Goal: Transaction & Acquisition: Purchase product/service

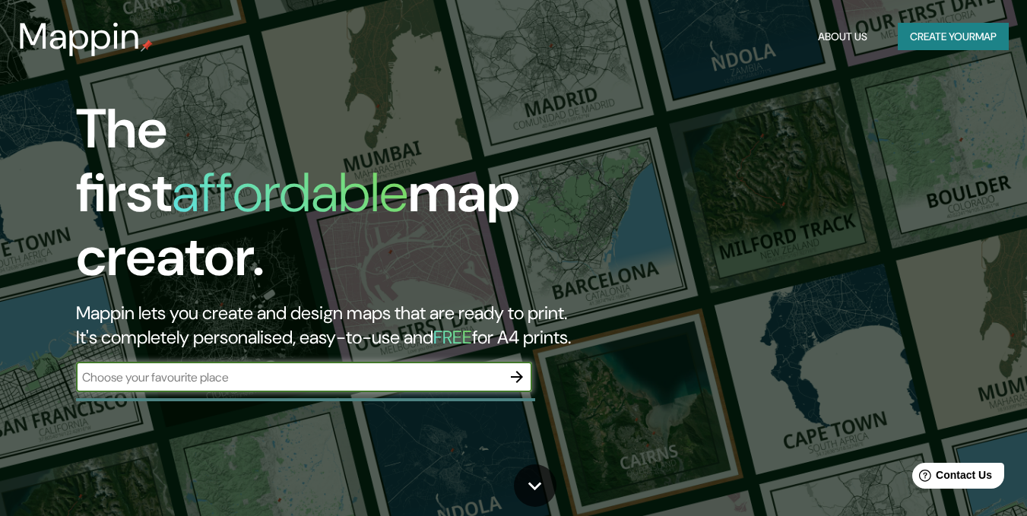
click at [444, 369] on input "text" at bounding box center [288, 377] width 425 height 17
type input "Chihuahua"
click at [524, 362] on button "button" at bounding box center [516, 377] width 30 height 30
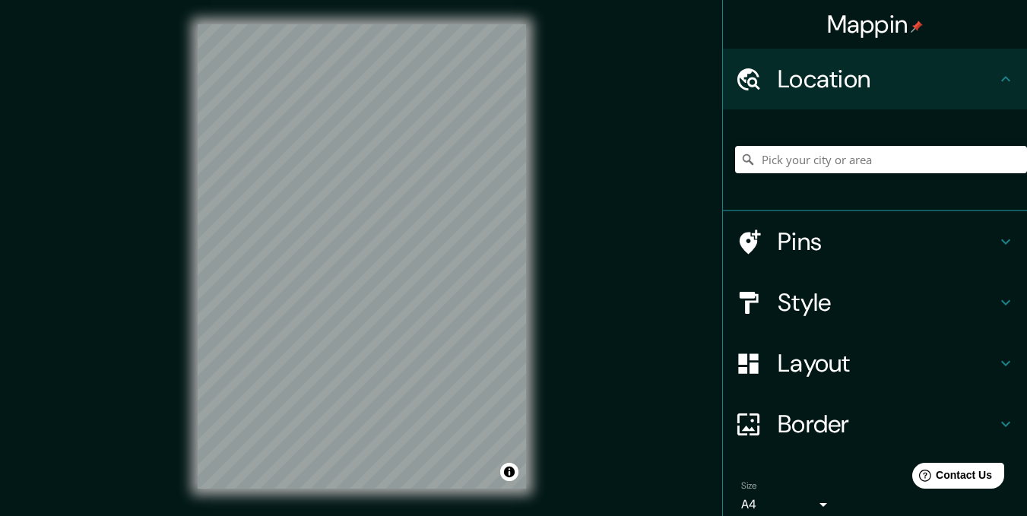
click at [318, 508] on div "© Mapbox © OpenStreetMap Improve this map" at bounding box center [361, 256] width 377 height 513
click at [429, 515] on html "Mappin Location Pins Style Layout Border Choose a border. Hint : you can make l…" at bounding box center [513, 258] width 1027 height 516
click at [508, 511] on div "© Mapbox © OpenStreetMap Improve this map" at bounding box center [361, 256] width 377 height 513
click at [819, 240] on h4 "Pins" at bounding box center [886, 241] width 219 height 30
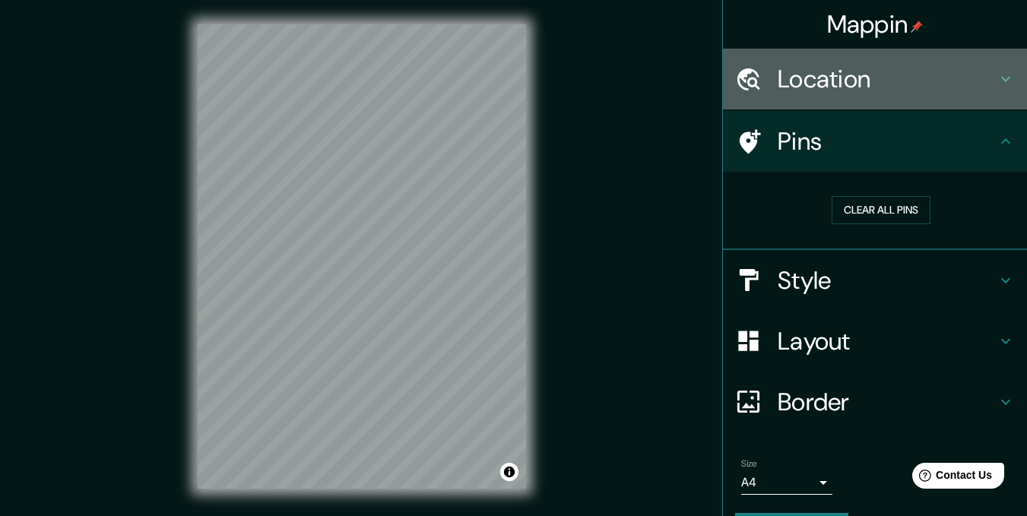
click at [815, 95] on div "Location" at bounding box center [875, 79] width 304 height 61
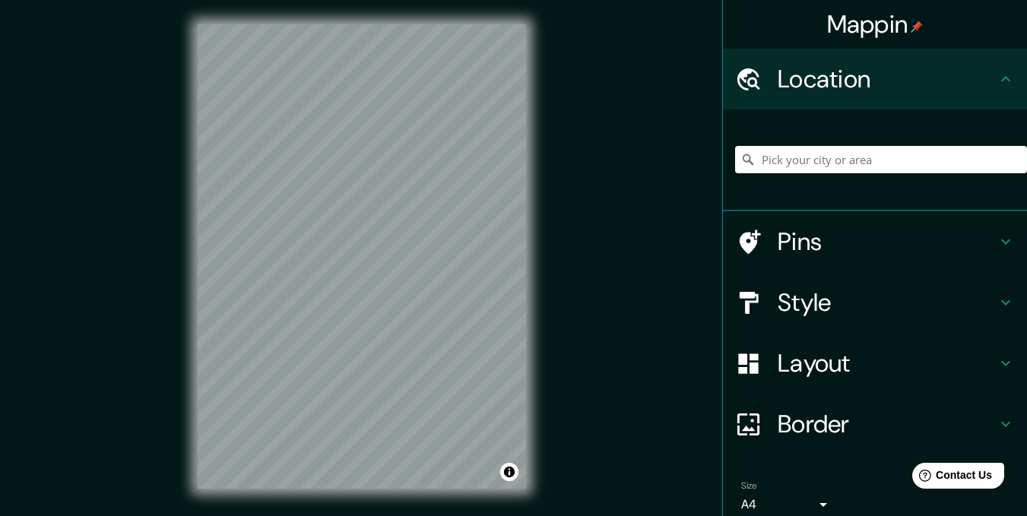
click at [816, 90] on h4 "Location" at bounding box center [886, 79] width 219 height 30
click at [802, 91] on h4 "Location" at bounding box center [886, 79] width 219 height 30
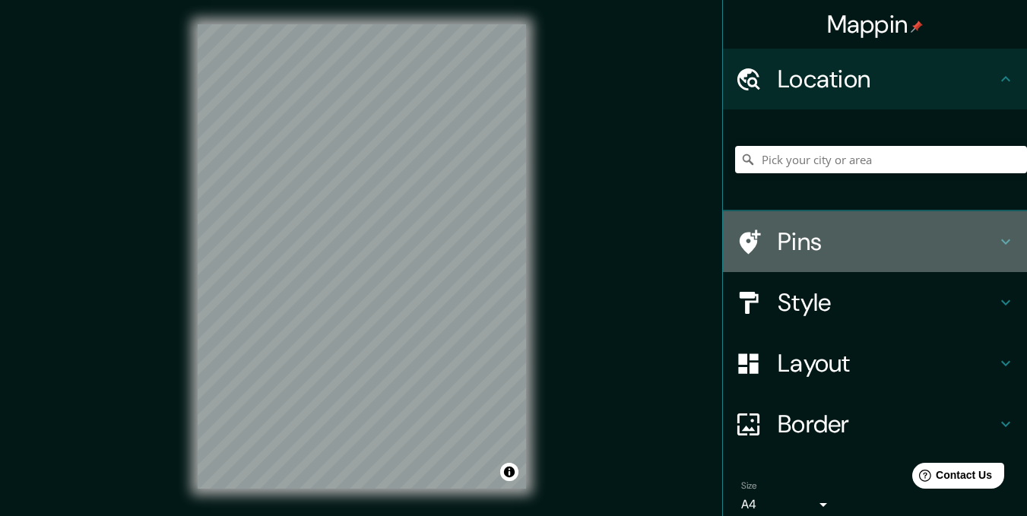
click at [798, 229] on h4 "Pins" at bounding box center [886, 241] width 219 height 30
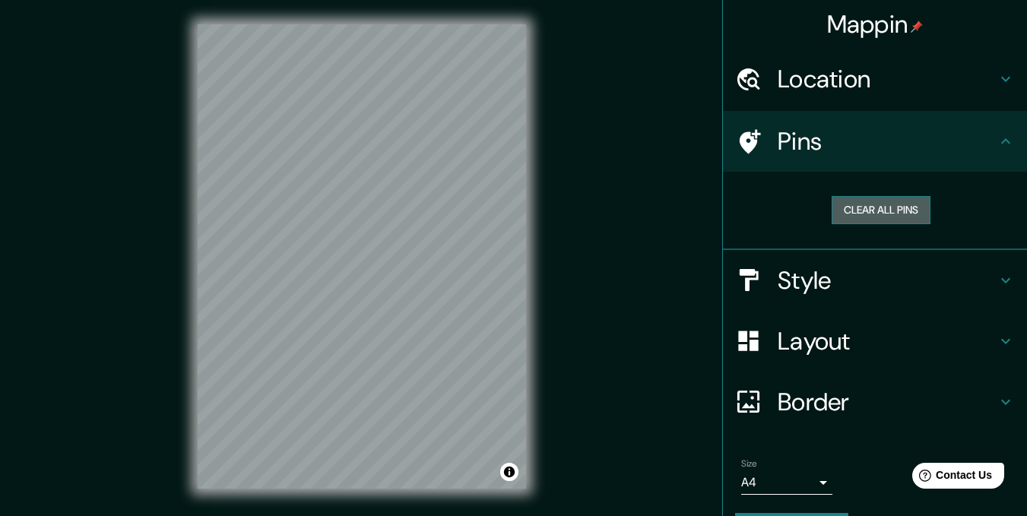
click at [831, 219] on button "Clear all pins" at bounding box center [880, 210] width 99 height 28
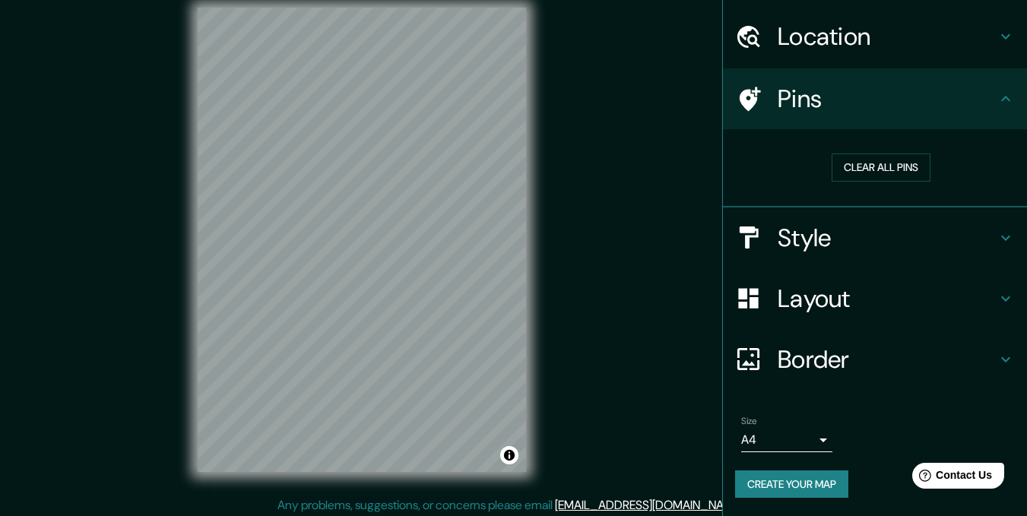
scroll to position [21, 0]
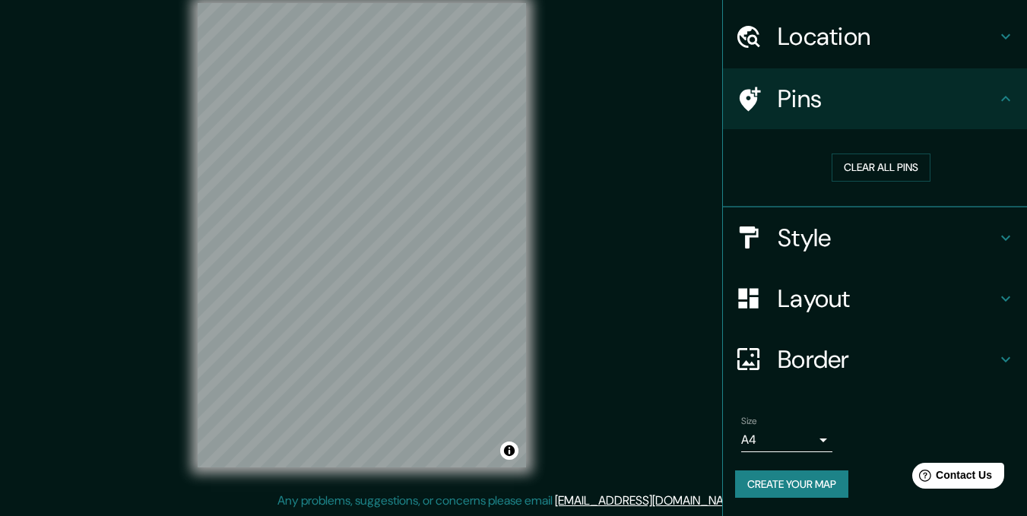
click at [812, 217] on div "Style" at bounding box center [875, 237] width 304 height 61
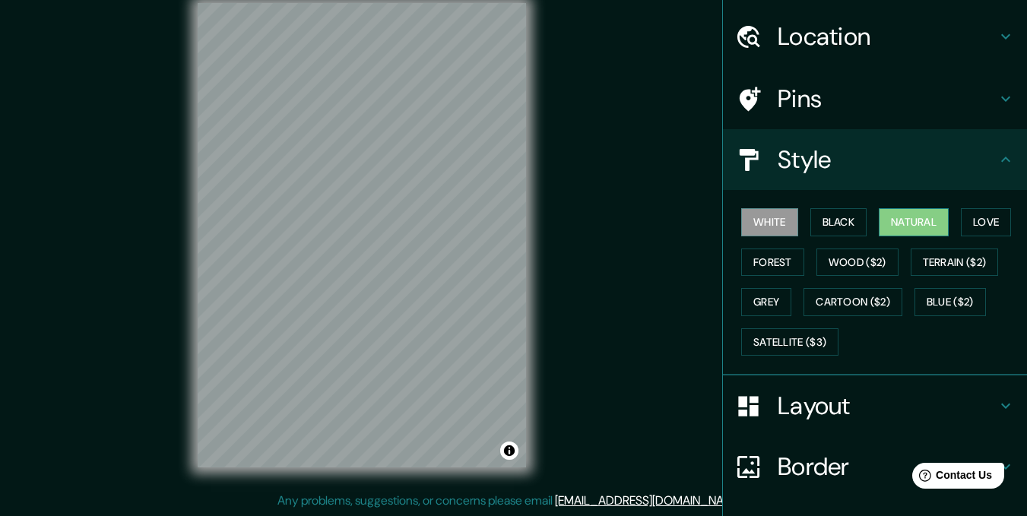
click at [919, 218] on button "Natural" at bounding box center [913, 222] width 70 height 28
click at [972, 236] on button "Love" at bounding box center [985, 222] width 50 height 28
click at [925, 226] on button "Natural" at bounding box center [913, 222] width 70 height 28
click at [773, 265] on button "Forest" at bounding box center [772, 262] width 63 height 28
click at [914, 218] on button "Natural" at bounding box center [913, 222] width 70 height 28
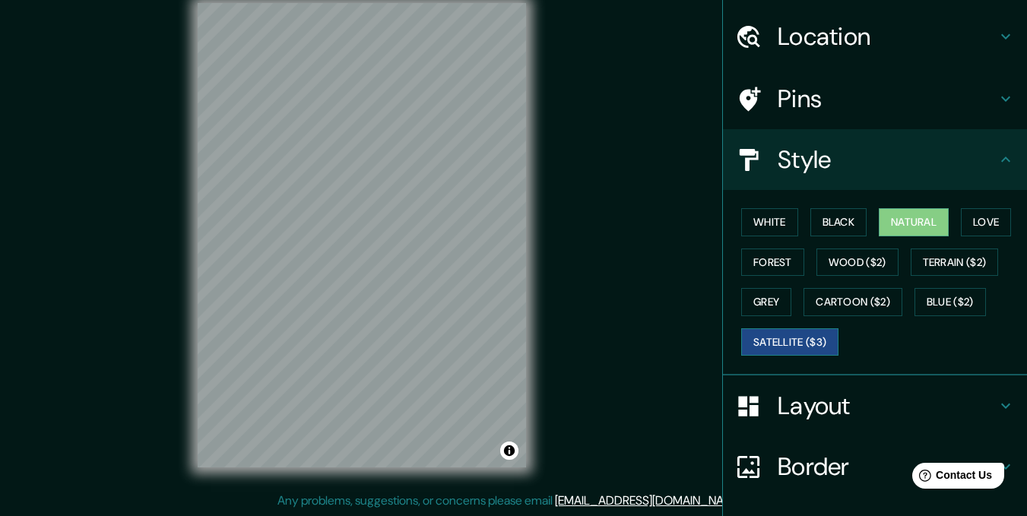
click at [774, 337] on button "Satellite ($3)" at bounding box center [789, 342] width 97 height 28
click at [879, 224] on button "Natural" at bounding box center [913, 222] width 70 height 28
click at [829, 220] on button "Black" at bounding box center [838, 222] width 57 height 28
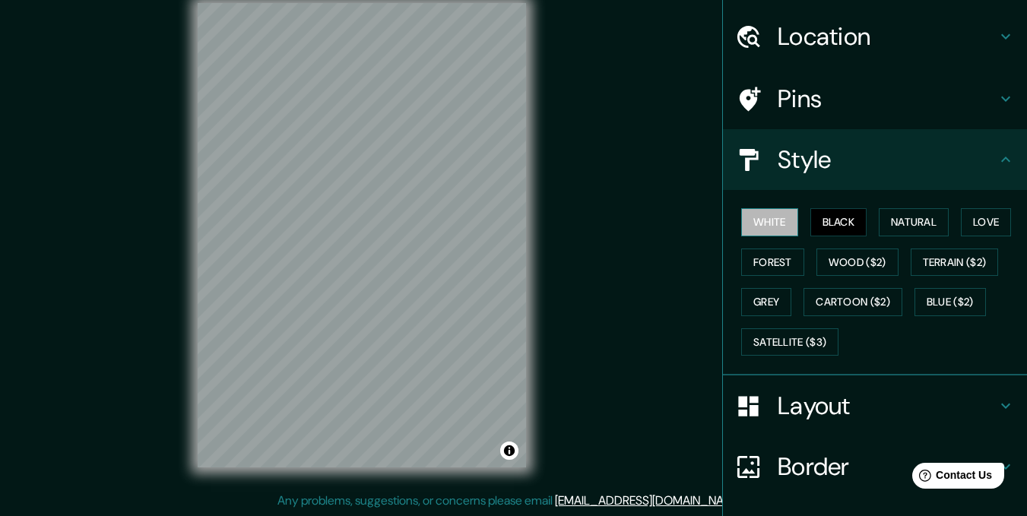
click at [764, 233] on button "White" at bounding box center [769, 222] width 57 height 28
click at [888, 231] on button "Natural" at bounding box center [913, 222] width 70 height 28
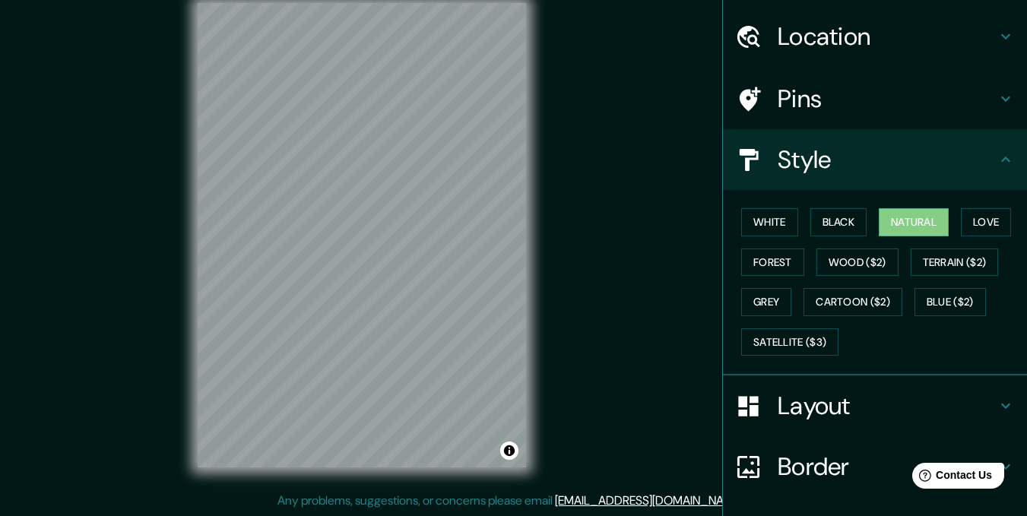
click at [913, 160] on h4 "Style" at bounding box center [886, 159] width 219 height 30
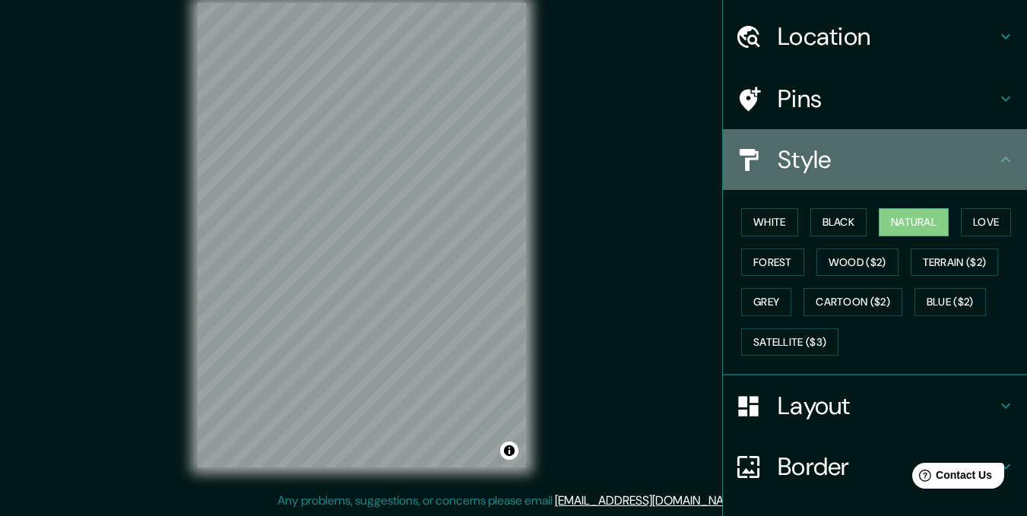
click at [854, 157] on h4 "Style" at bounding box center [886, 159] width 219 height 30
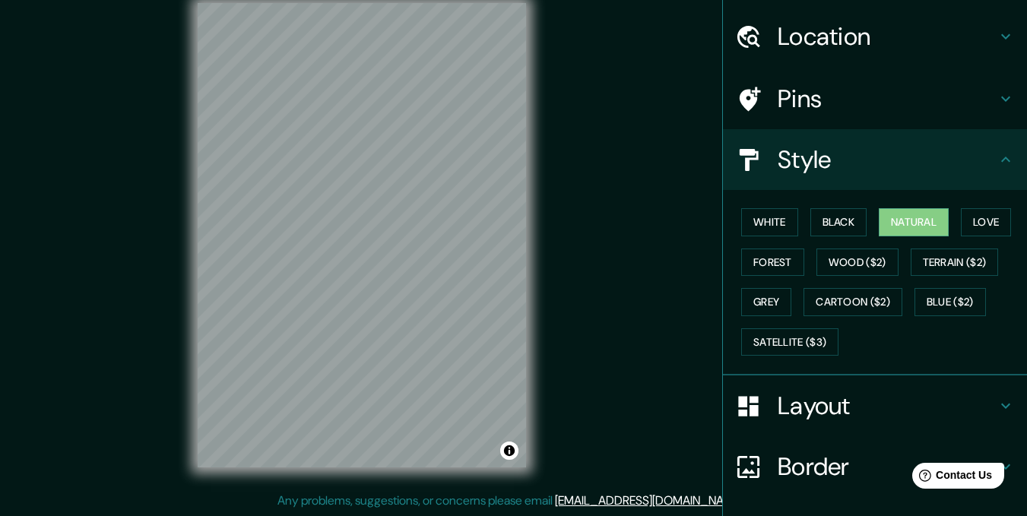
click at [1000, 153] on div "Style" at bounding box center [875, 159] width 304 height 61
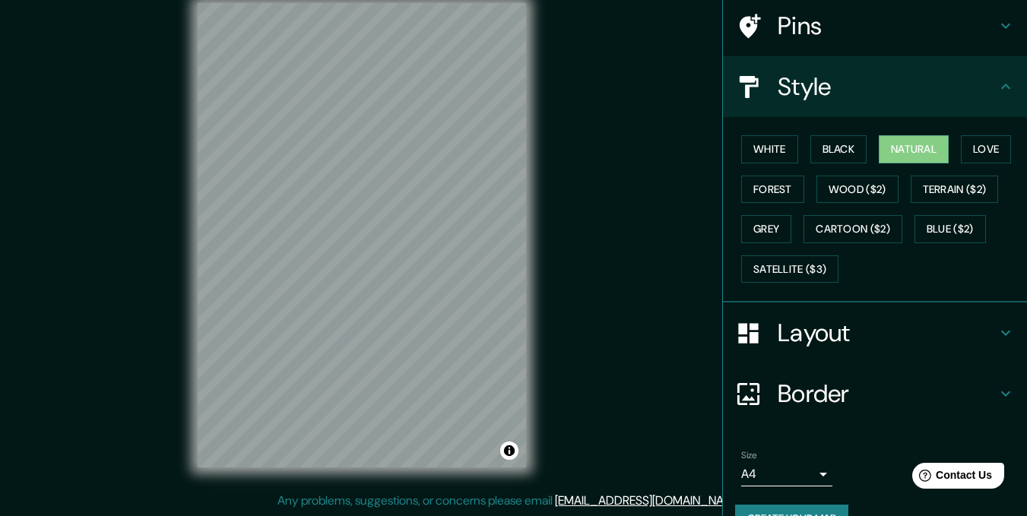
scroll to position [150, 0]
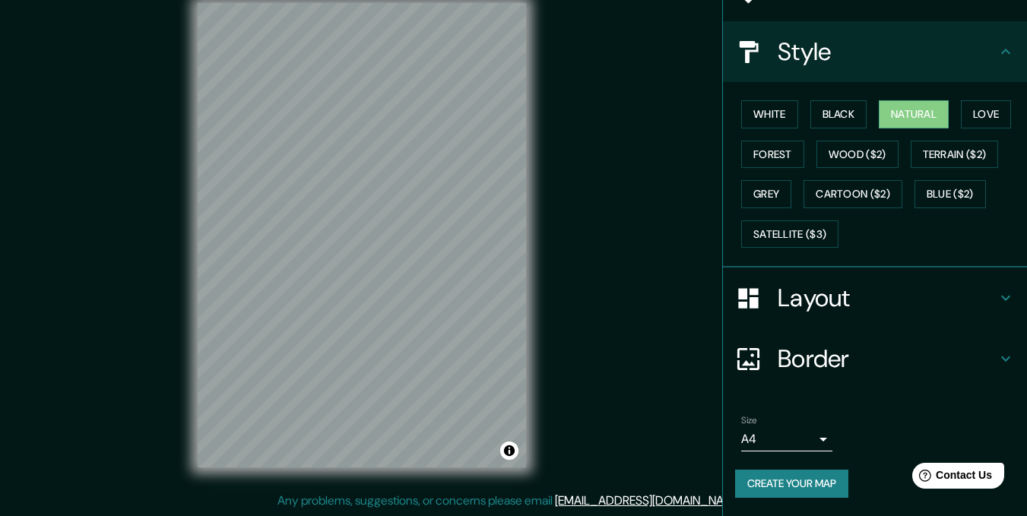
click at [858, 363] on h4 "Border" at bounding box center [886, 358] width 219 height 30
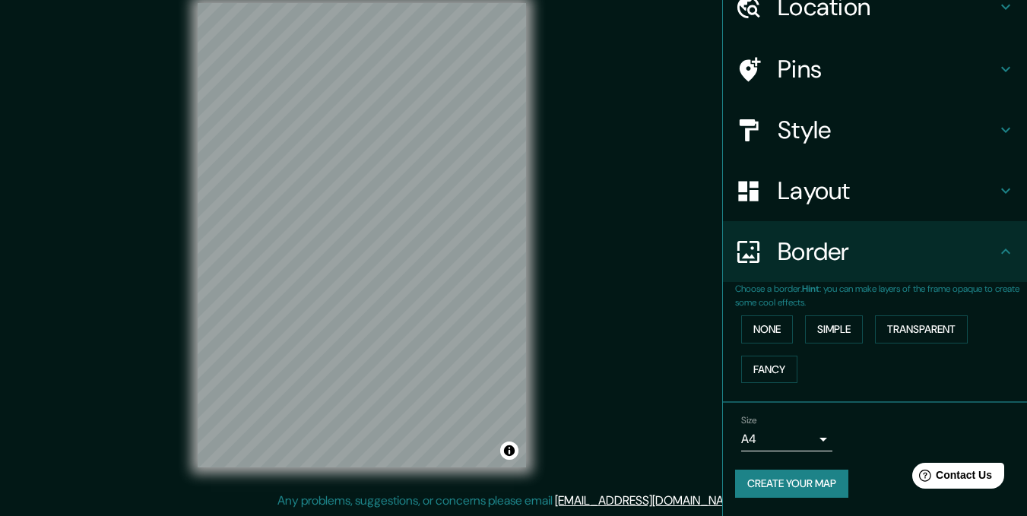
scroll to position [72, 0]
click at [805, 323] on button "Simple" at bounding box center [834, 329] width 58 height 28
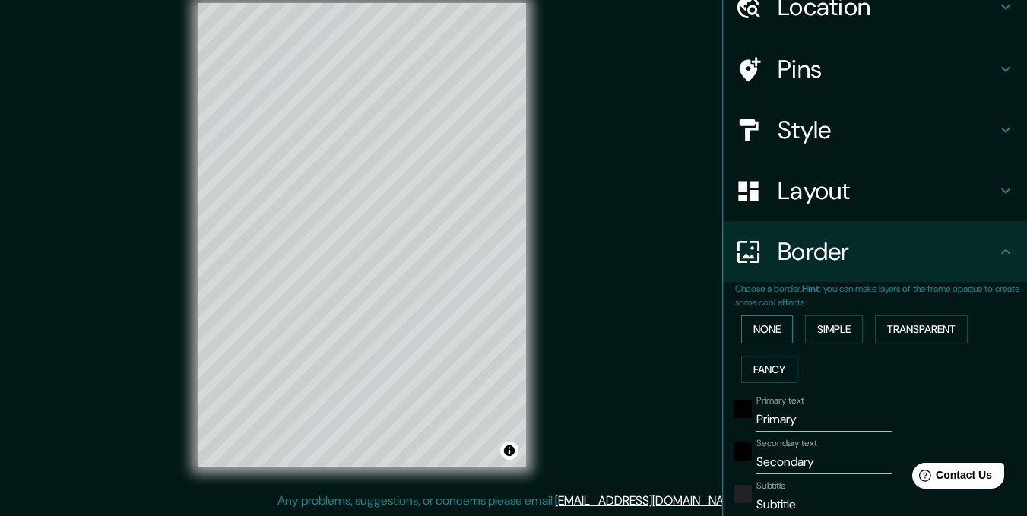
click at [755, 329] on button "None" at bounding box center [767, 329] width 52 height 28
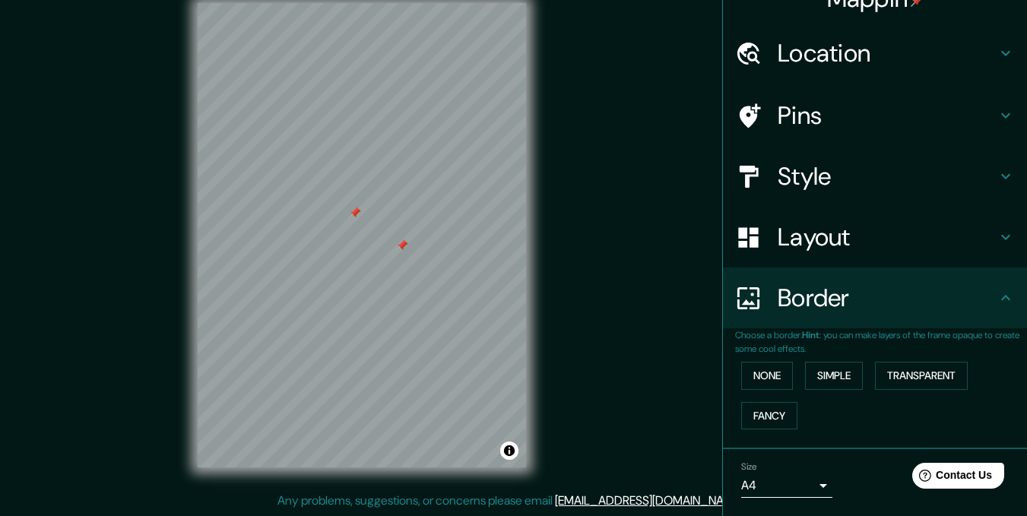
scroll to position [0, 0]
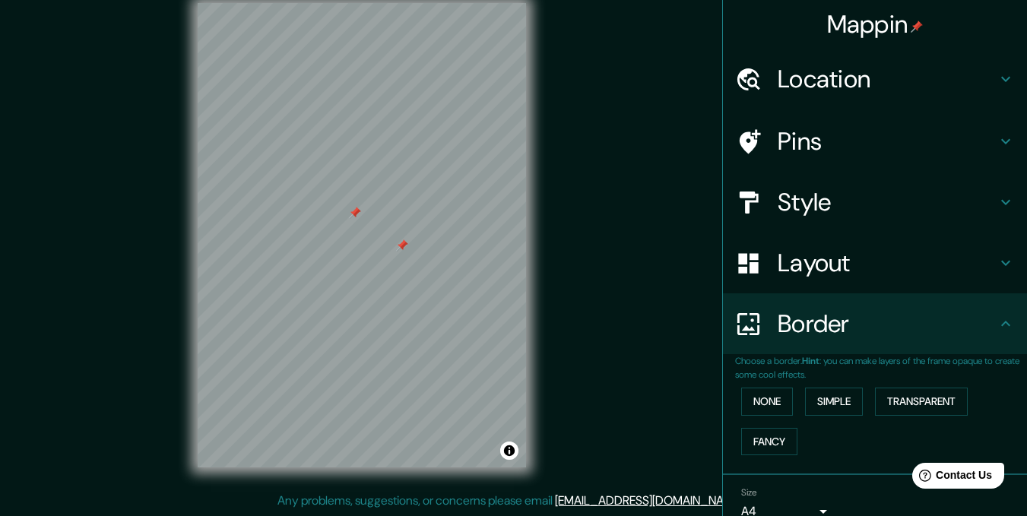
click at [846, 143] on h4 "Pins" at bounding box center [886, 141] width 219 height 30
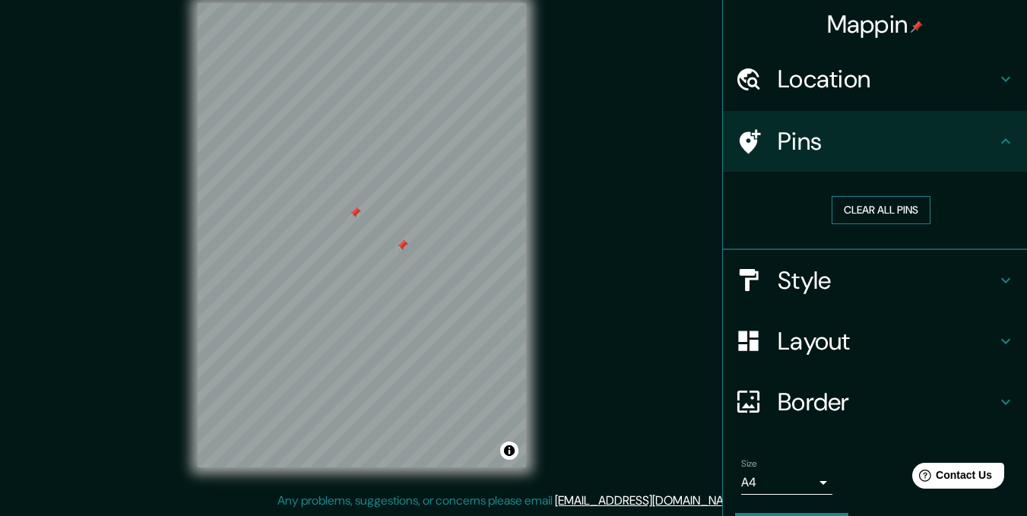
click at [846, 210] on button "Clear all pins" at bounding box center [880, 210] width 99 height 28
click at [895, 149] on h4 "Pins" at bounding box center [886, 141] width 219 height 30
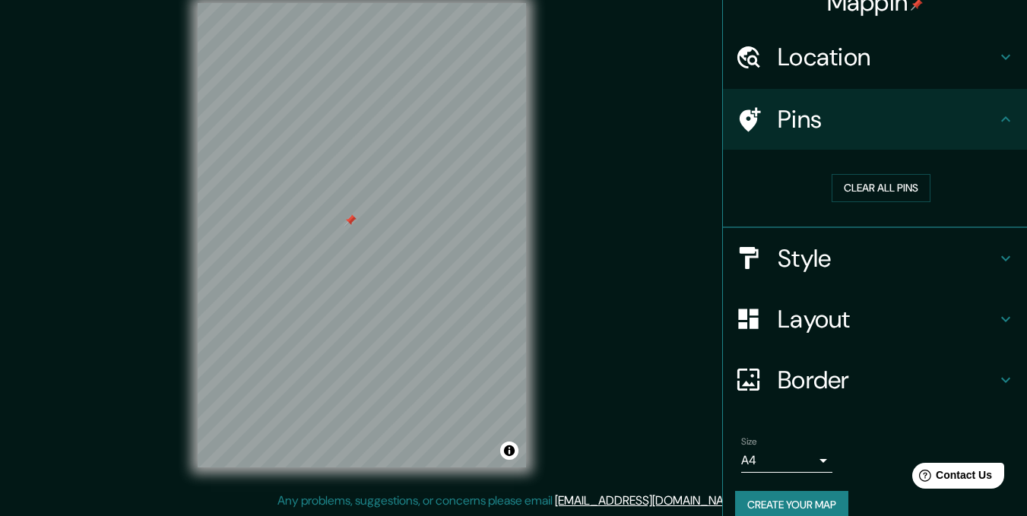
scroll to position [43, 0]
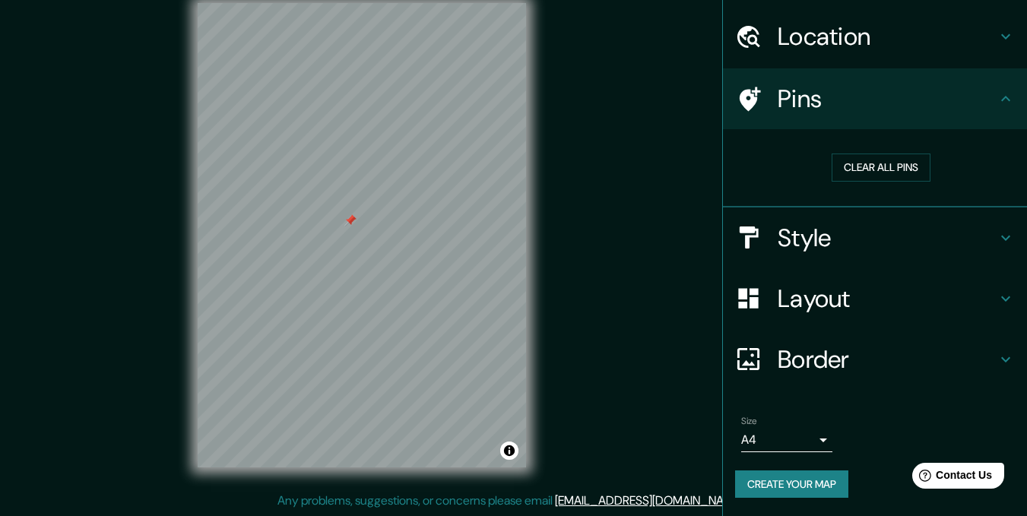
click at [855, 303] on h4 "Layout" at bounding box center [886, 298] width 219 height 30
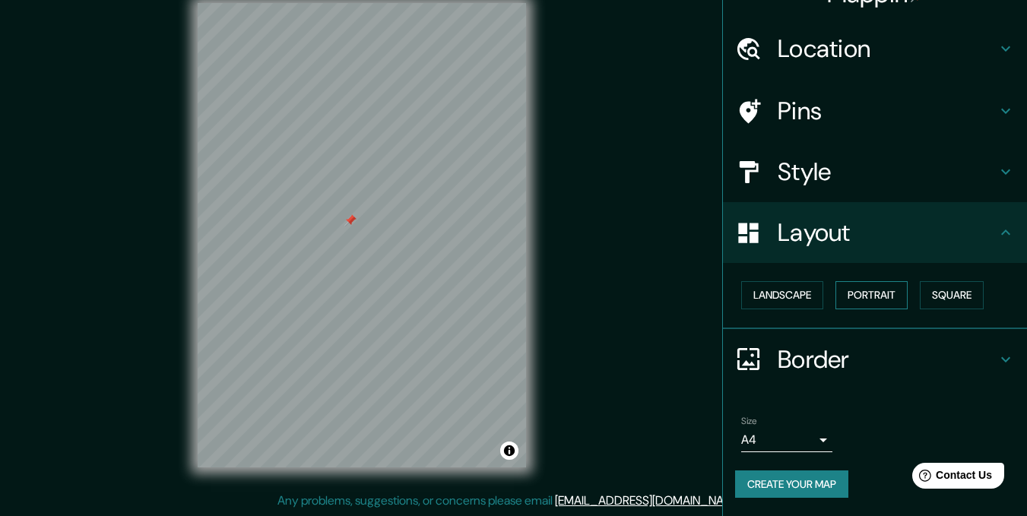
scroll to position [30, 0]
click at [780, 296] on button "Landscape" at bounding box center [782, 295] width 82 height 28
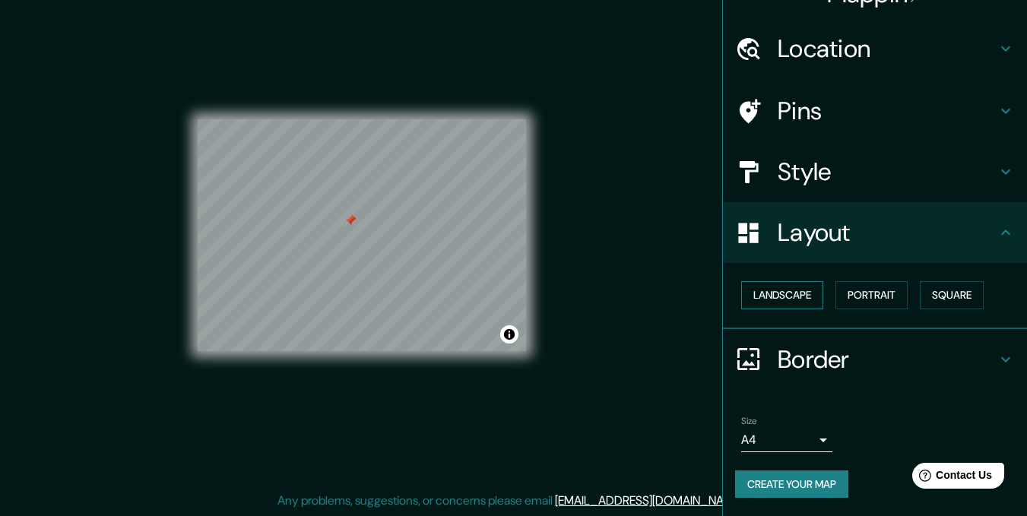
click at [780, 296] on button "Landscape" at bounding box center [782, 295] width 82 height 28
click at [862, 286] on button "Portrait" at bounding box center [871, 295] width 72 height 28
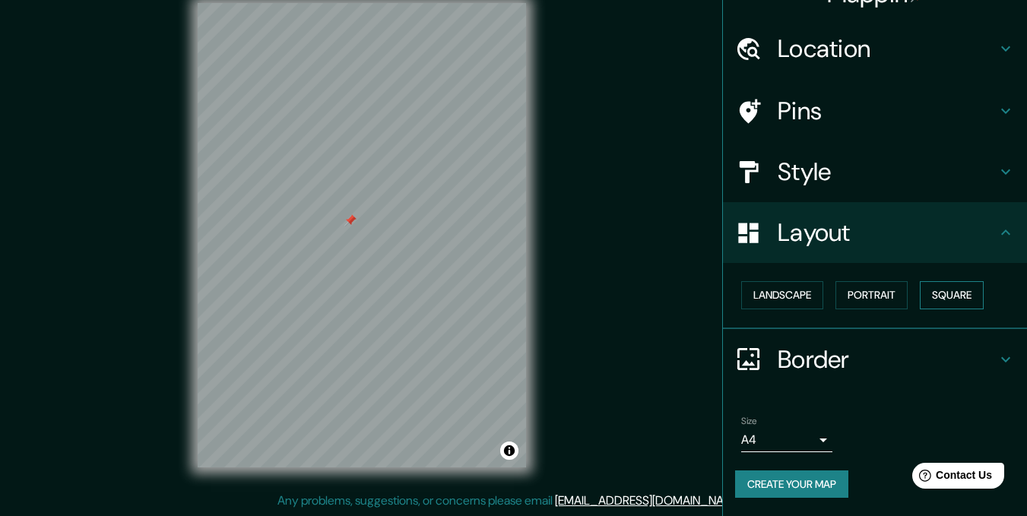
click at [948, 301] on button "Square" at bounding box center [951, 295] width 64 height 28
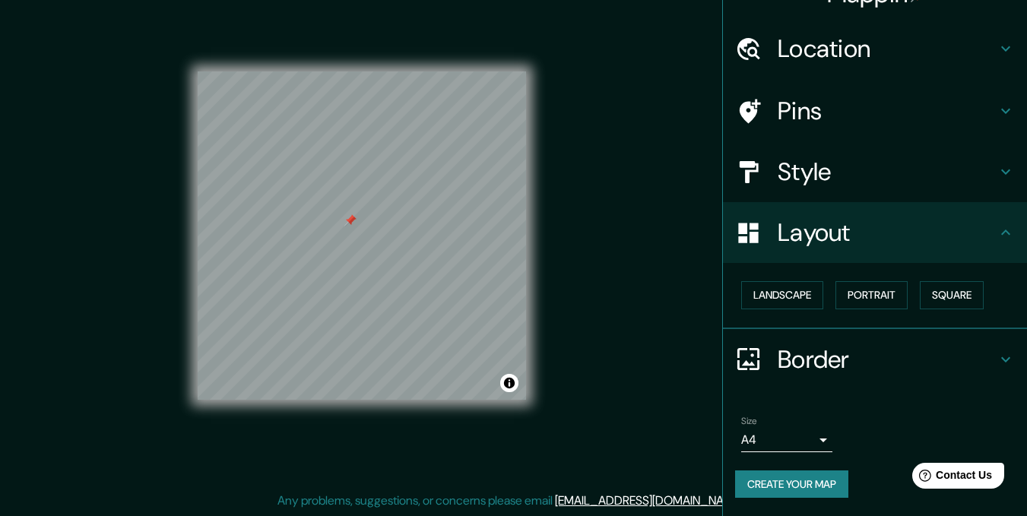
click at [908, 299] on div "Landscape Portrait Square" at bounding box center [881, 295] width 292 height 40
click at [893, 290] on button "Portrait" at bounding box center [871, 295] width 72 height 28
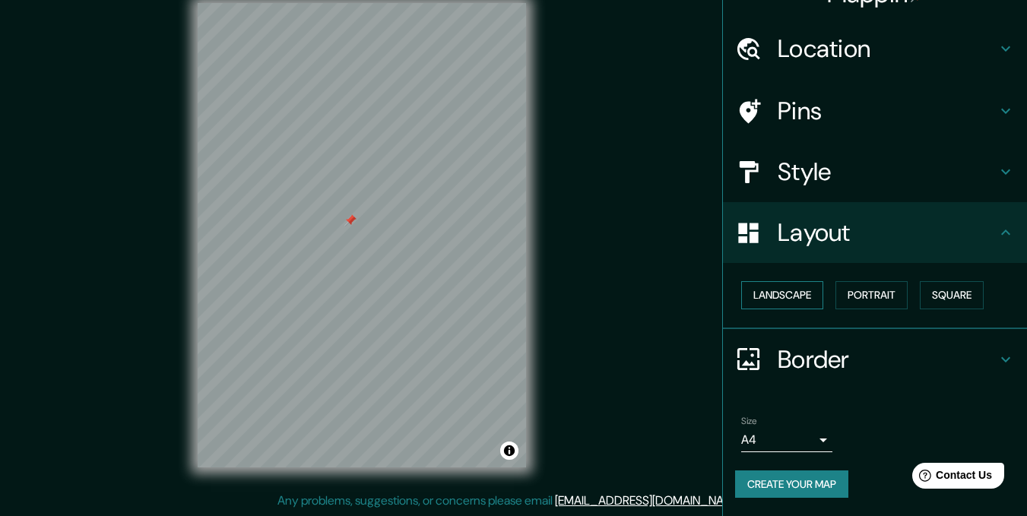
click at [796, 285] on button "Landscape" at bounding box center [782, 295] width 82 height 28
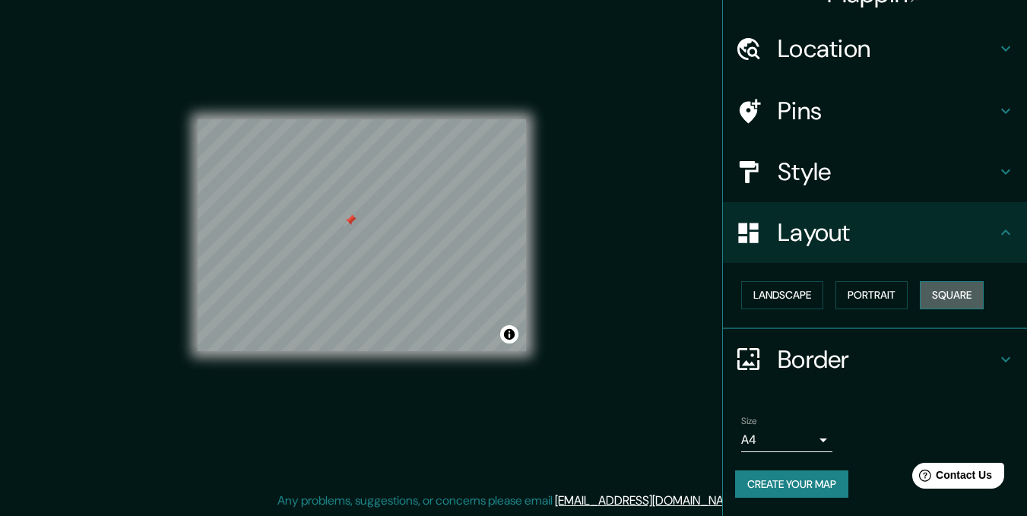
click at [925, 299] on button "Square" at bounding box center [951, 295] width 64 height 28
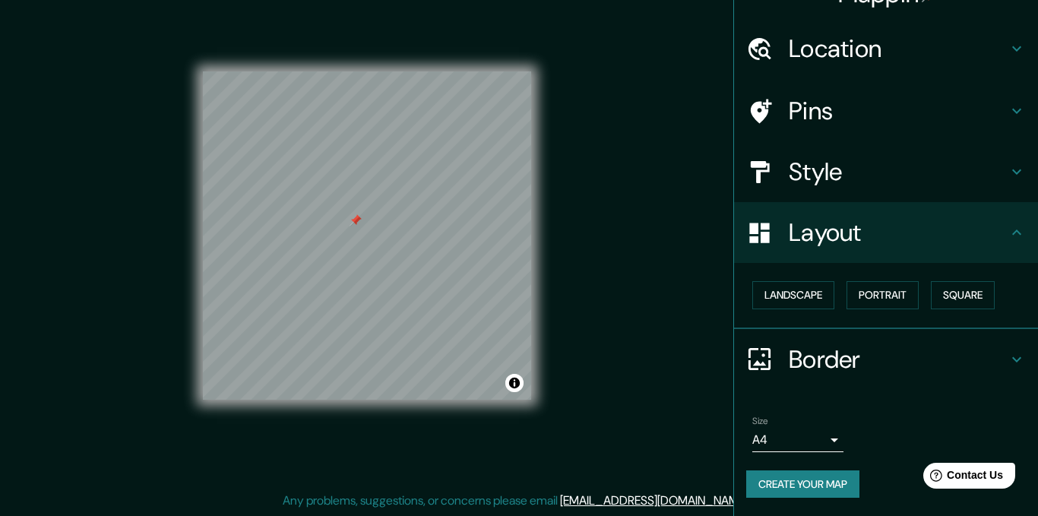
click at [803, 438] on body "Mappin Location Pins Style Layout Landscape Portrait Square Border Choose a bor…" at bounding box center [519, 237] width 1038 height 516
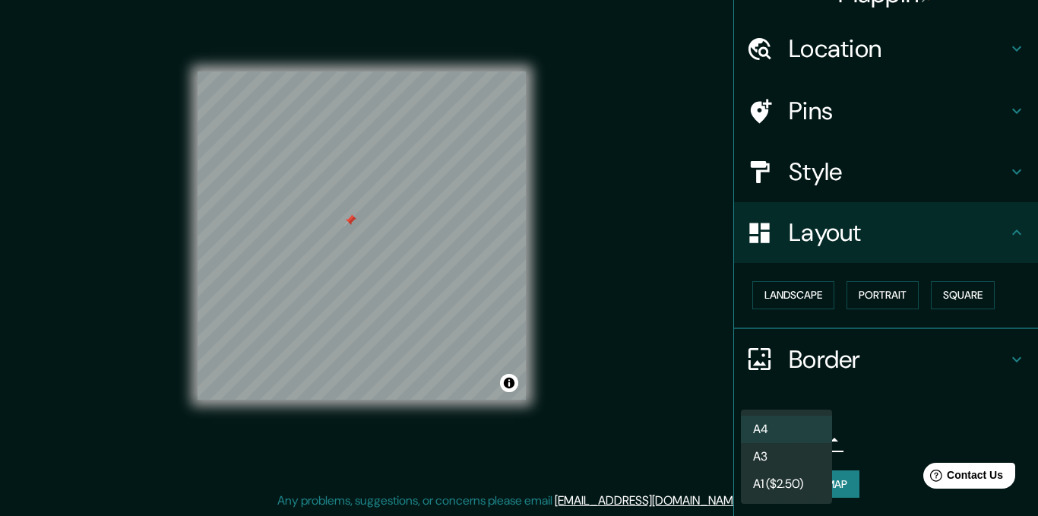
click at [801, 435] on li "A4" at bounding box center [786, 429] width 91 height 27
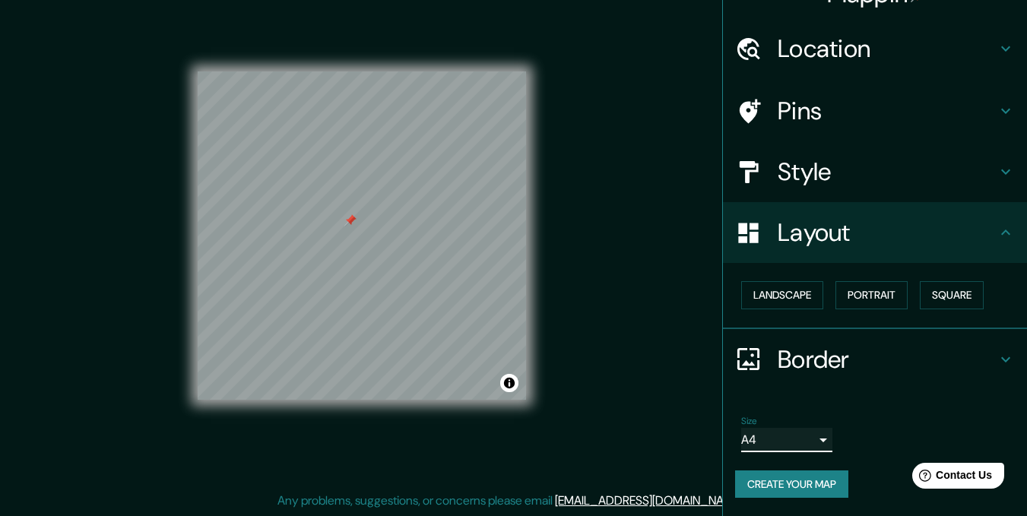
scroll to position [0, 0]
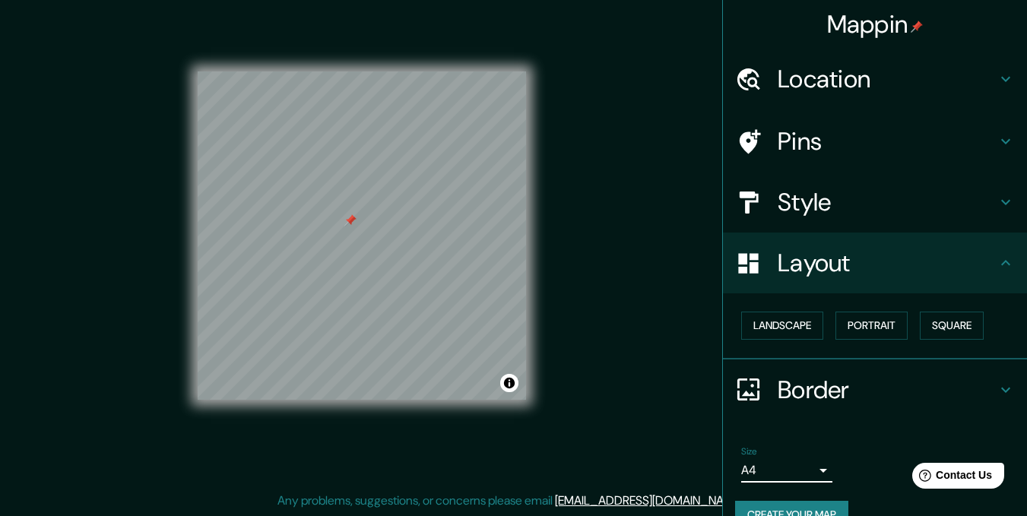
drag, startPoint x: 788, startPoint y: 327, endPoint x: 797, endPoint y: 348, distance: 22.4
click at [785, 328] on button "Landscape" at bounding box center [782, 326] width 82 height 28
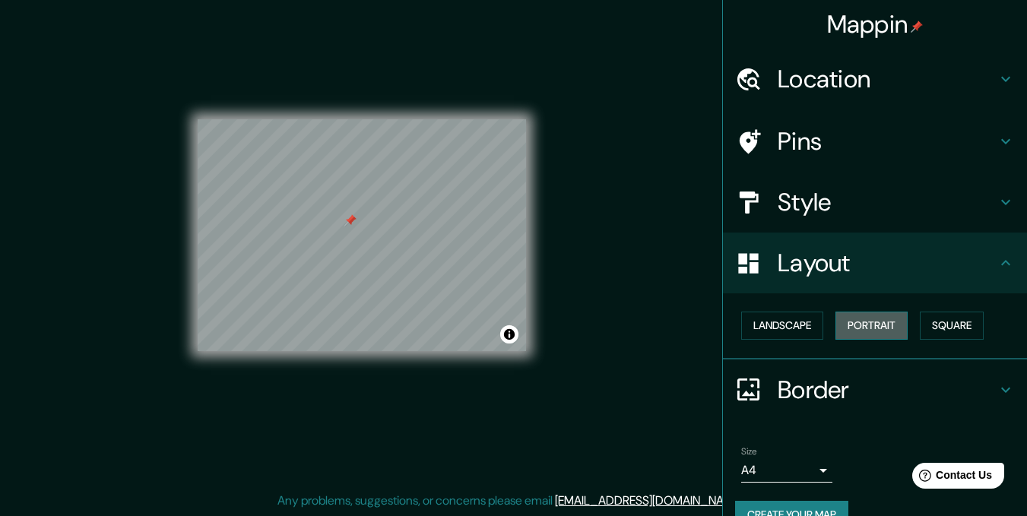
click at [856, 321] on button "Portrait" at bounding box center [871, 326] width 72 height 28
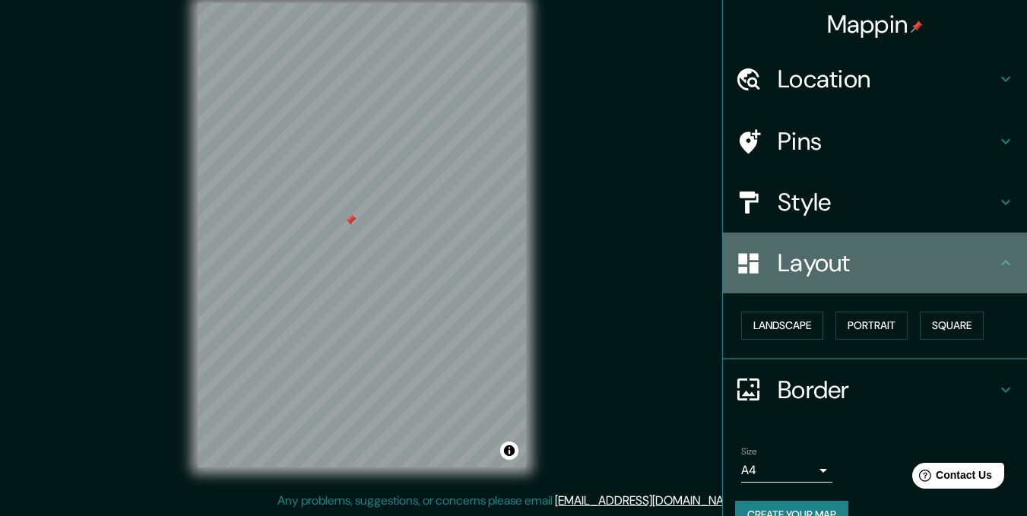
click at [795, 253] on h4 "Layout" at bounding box center [886, 263] width 219 height 30
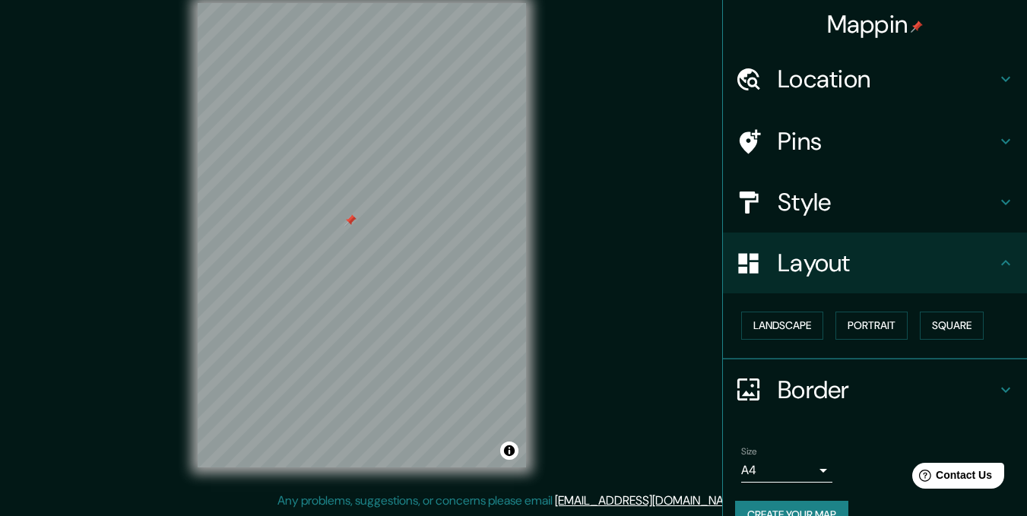
click at [829, 391] on h4 "Border" at bounding box center [886, 390] width 219 height 30
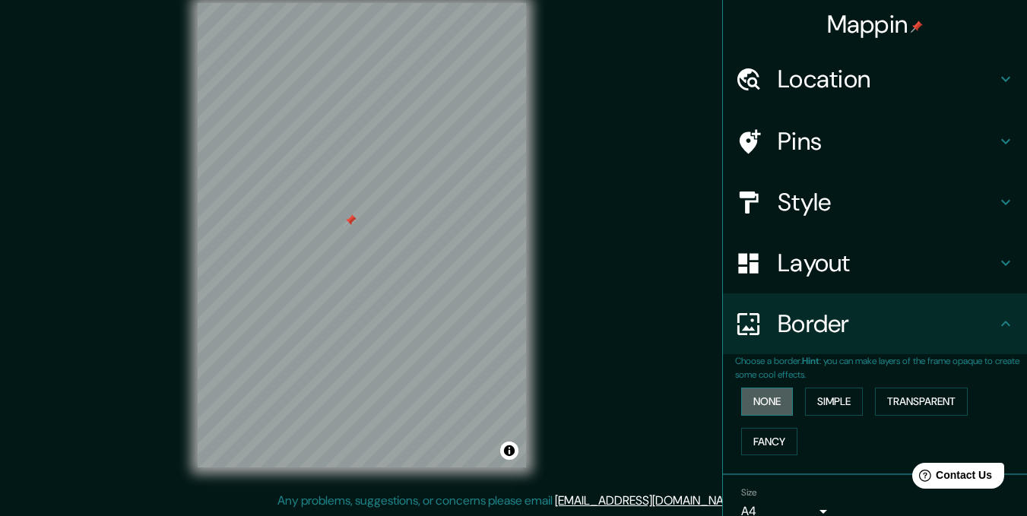
click at [744, 406] on button "None" at bounding box center [767, 402] width 52 height 28
click at [767, 388] on button "None" at bounding box center [767, 402] width 52 height 28
click at [814, 402] on button "Simple" at bounding box center [834, 402] width 58 height 28
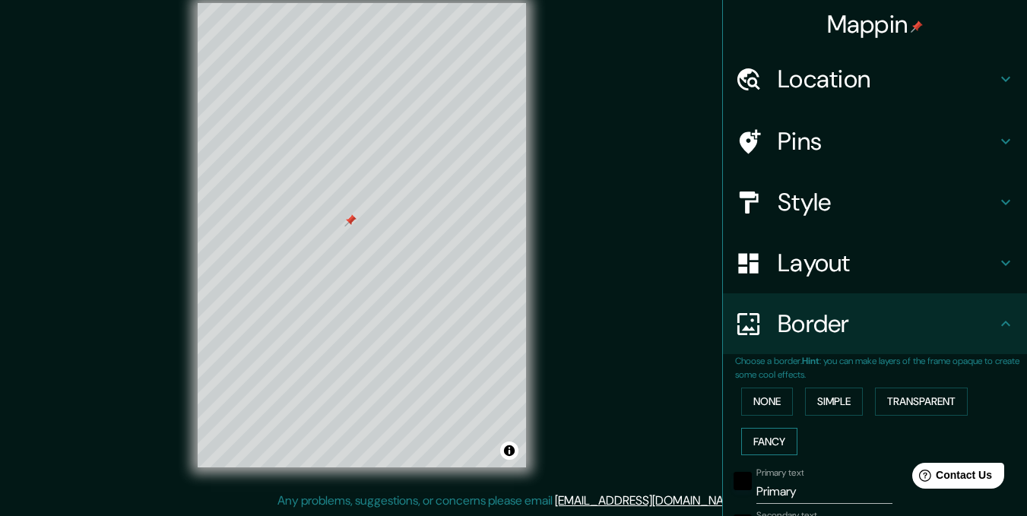
drag, startPoint x: 750, startPoint y: 438, endPoint x: 742, endPoint y: 435, distance: 8.2
click at [748, 438] on button "Fancy" at bounding box center [769, 442] width 56 height 28
click at [750, 404] on button "None" at bounding box center [767, 402] width 52 height 28
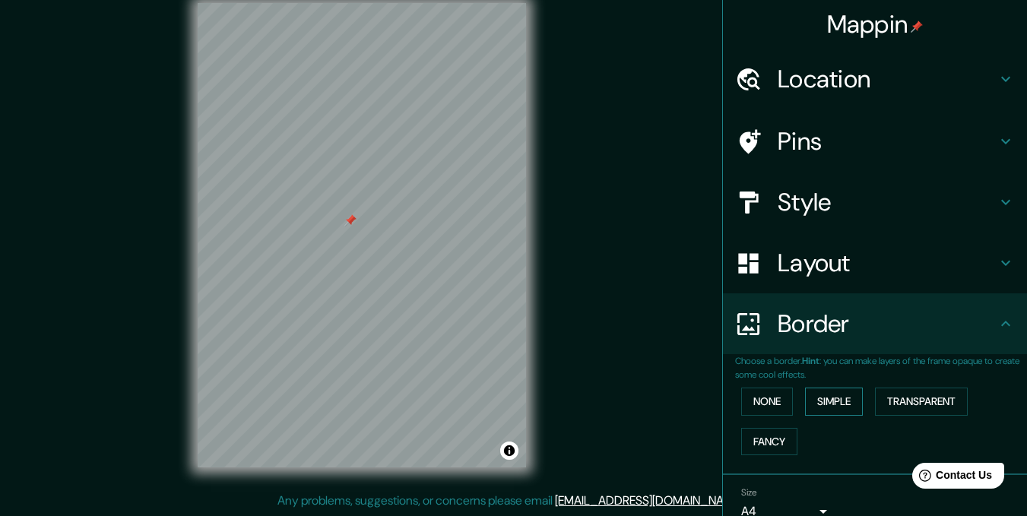
click at [846, 402] on button "Simple" at bounding box center [834, 402] width 58 height 28
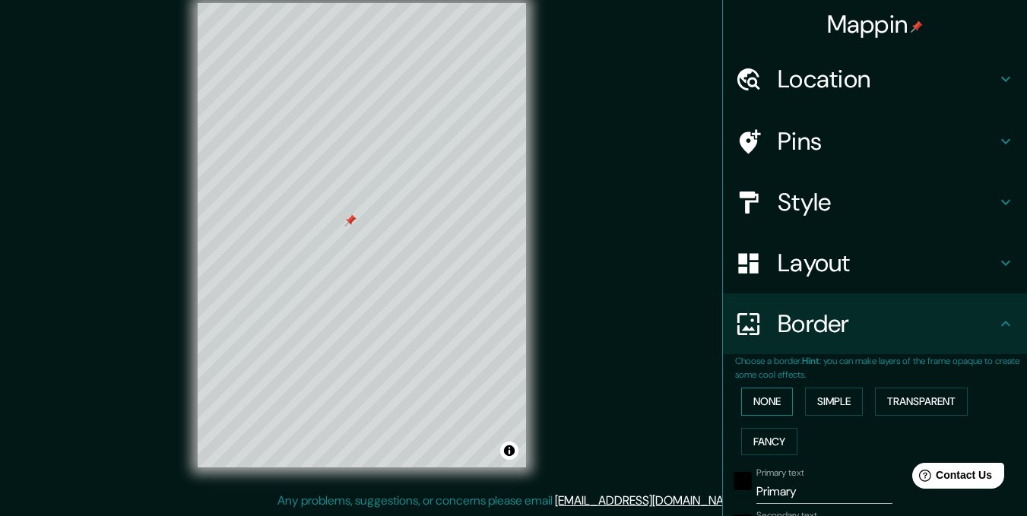
click at [754, 400] on button "None" at bounding box center [767, 402] width 52 height 28
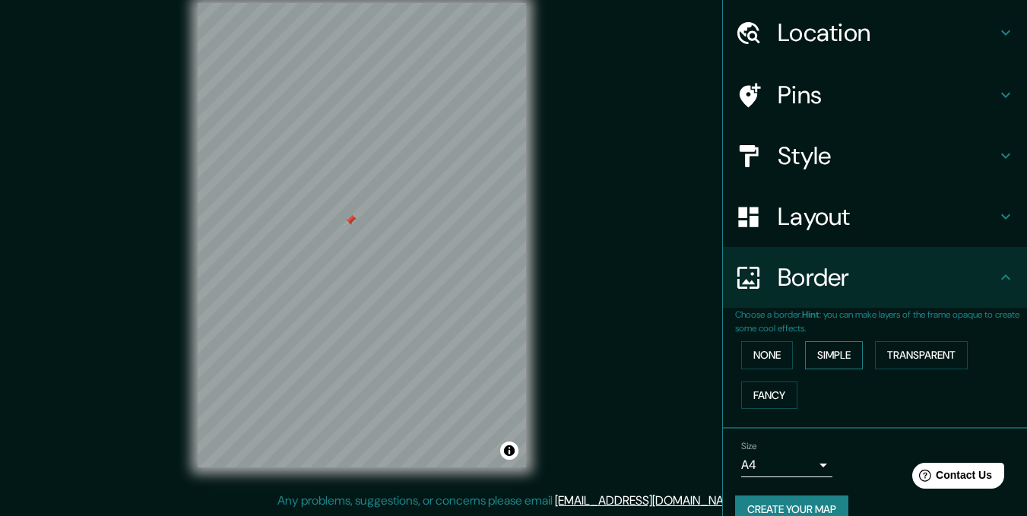
scroll to position [72, 0]
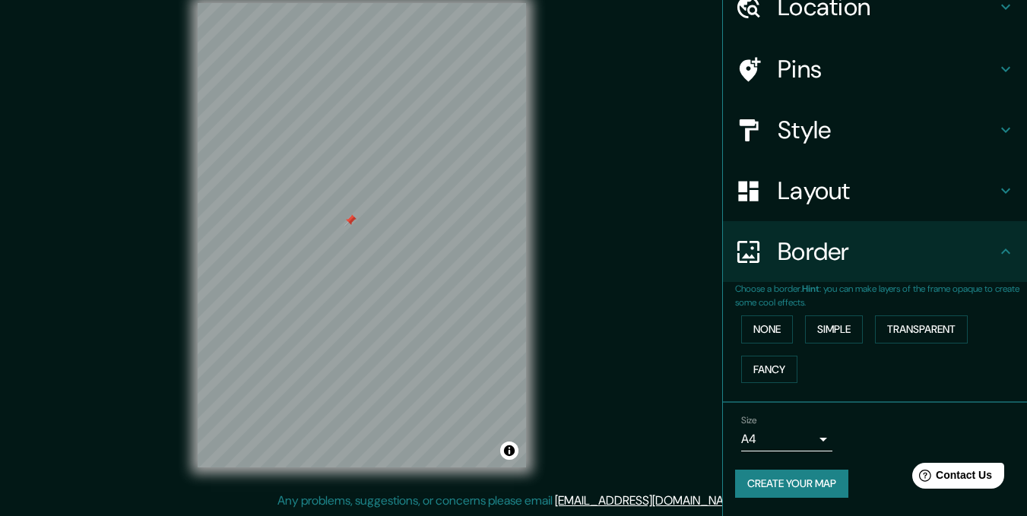
drag, startPoint x: 822, startPoint y: 480, endPoint x: 843, endPoint y: 473, distance: 22.6
click at [824, 486] on button "Create your map" at bounding box center [791, 484] width 113 height 28
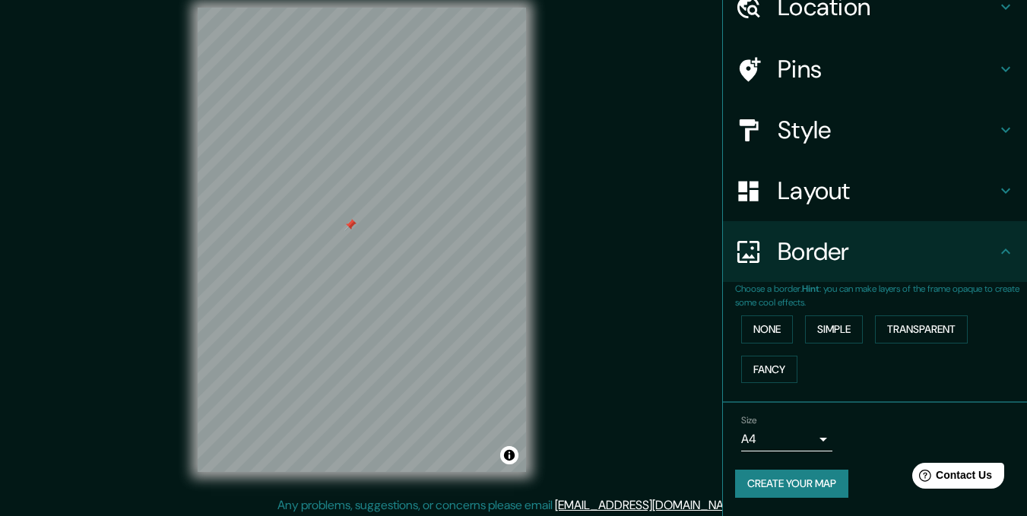
scroll to position [21, 0]
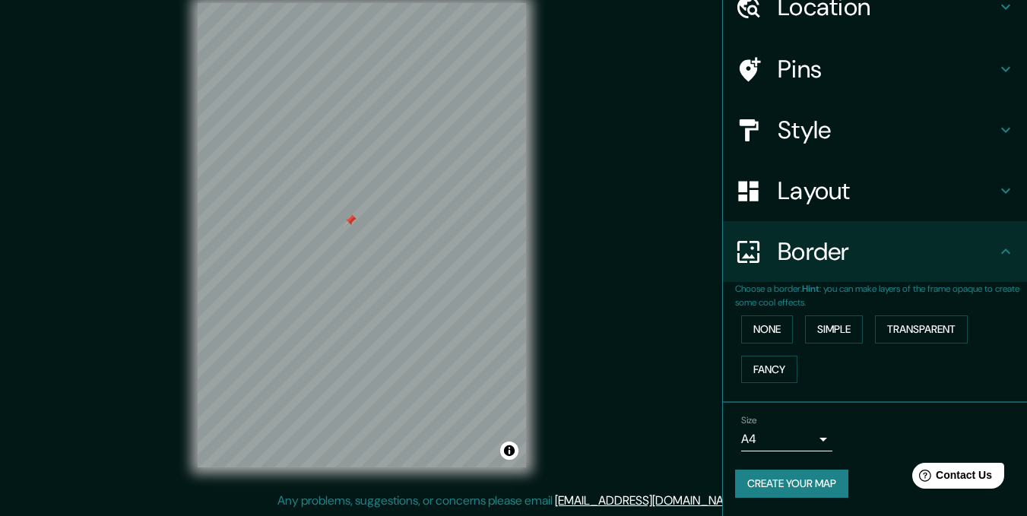
click at [800, 482] on button "Create your map" at bounding box center [791, 484] width 113 height 28
click at [802, 475] on button "Create your map" at bounding box center [791, 484] width 113 height 28
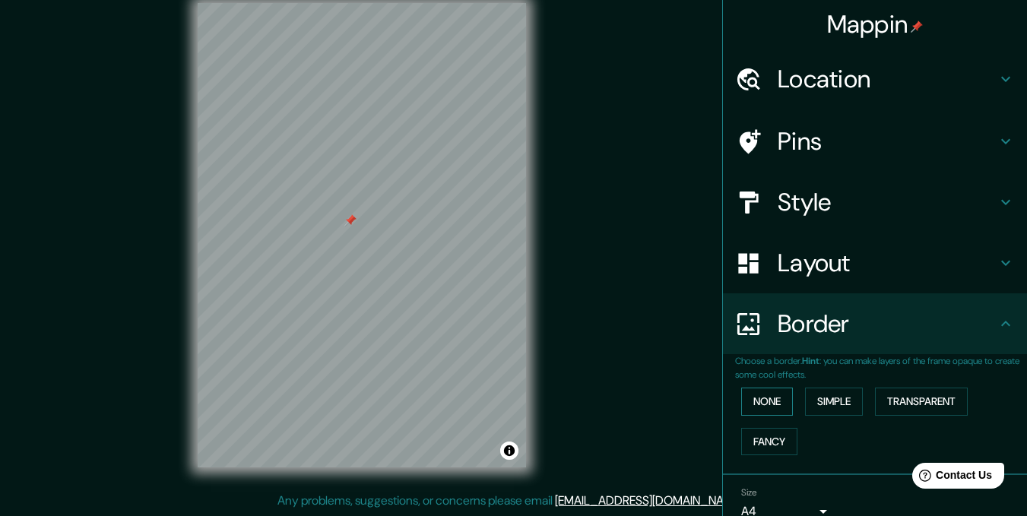
scroll to position [72, 0]
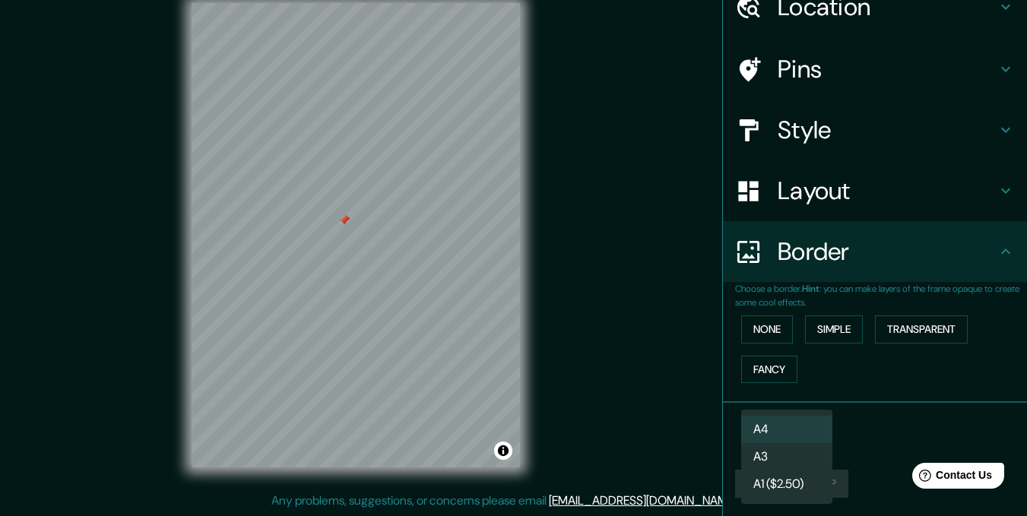
click at [788, 435] on body "Mappin Location Pins Style Layout Border Choose a border. Hint : you can make l…" at bounding box center [513, 237] width 1027 height 516
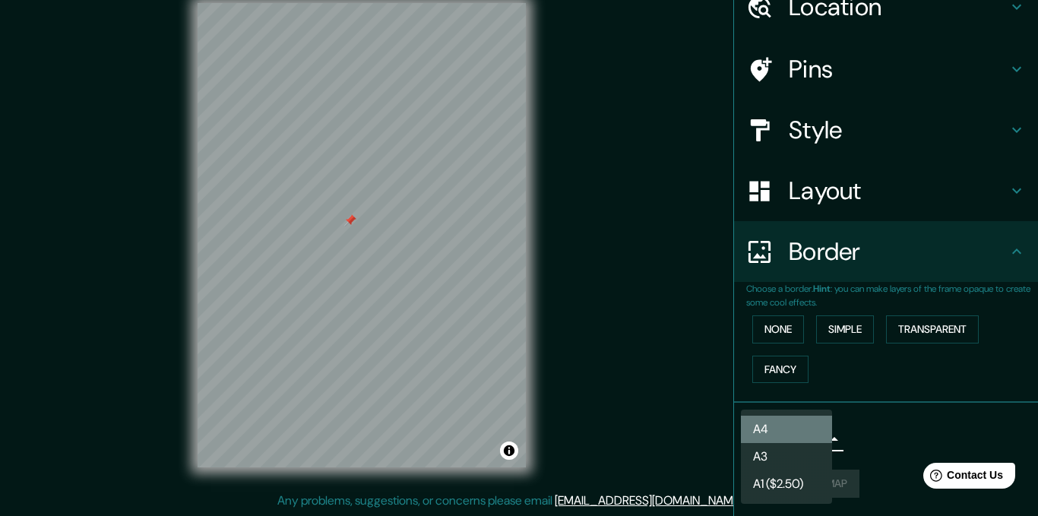
click at [802, 425] on li "A4" at bounding box center [786, 429] width 91 height 27
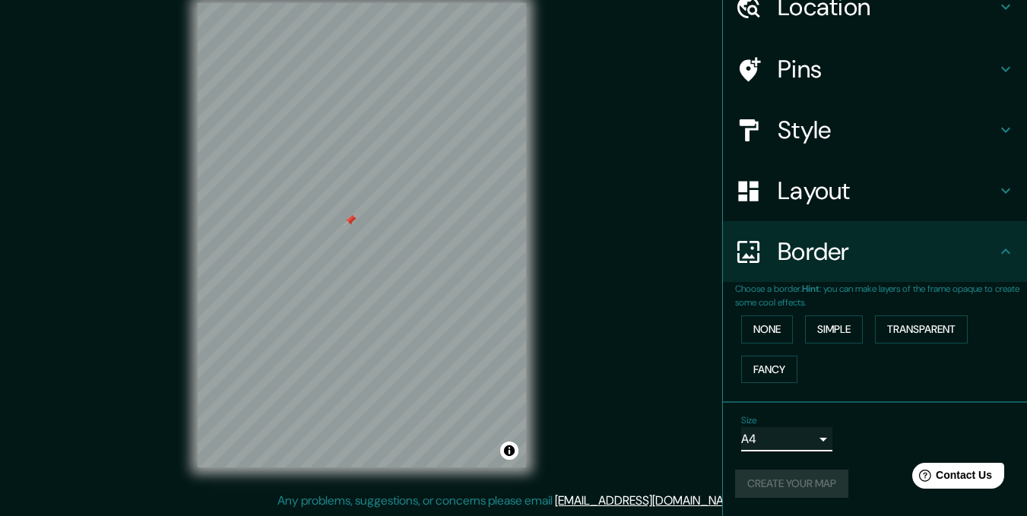
scroll to position [0, 0]
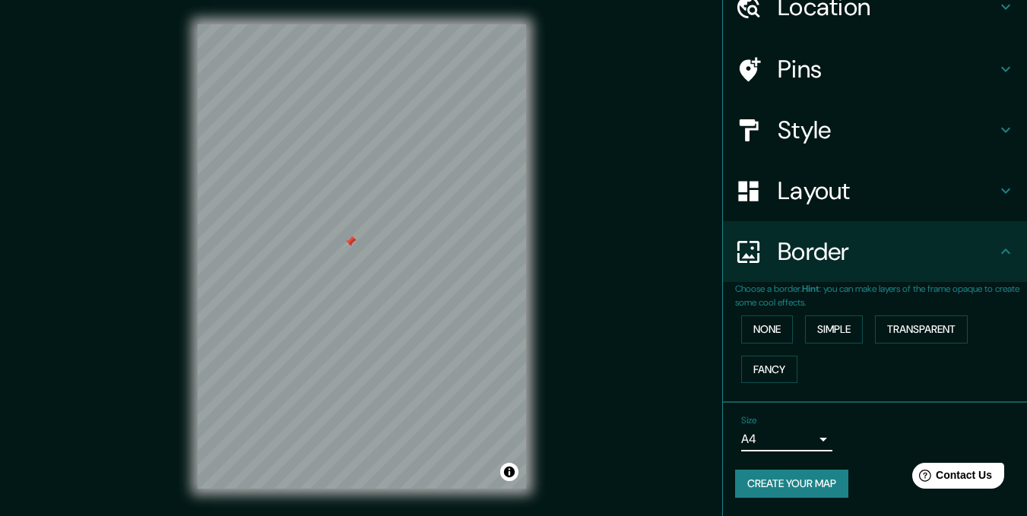
click at [997, 254] on icon at bounding box center [1005, 251] width 18 height 18
click at [807, 329] on button "Simple" at bounding box center [834, 329] width 58 height 28
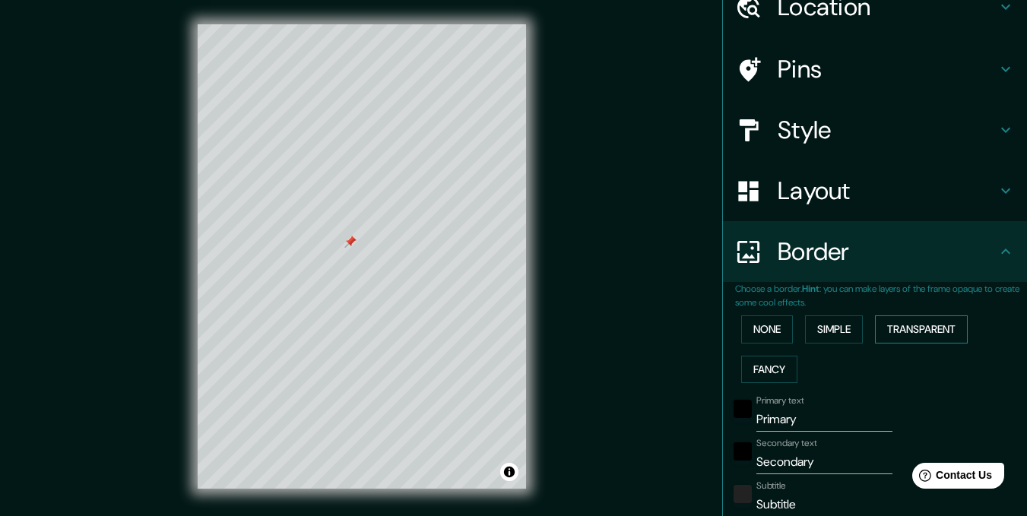
click at [884, 332] on button "Transparent" at bounding box center [921, 329] width 93 height 28
click at [759, 360] on button "Fancy" at bounding box center [769, 370] width 56 height 28
click at [768, 340] on button "None" at bounding box center [767, 329] width 52 height 28
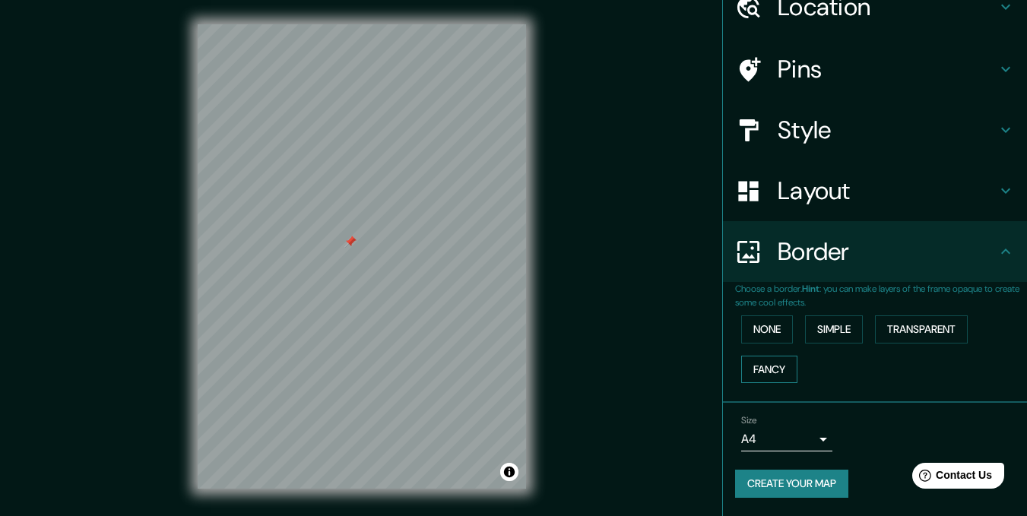
click at [773, 361] on button "Fancy" at bounding box center [769, 370] width 56 height 28
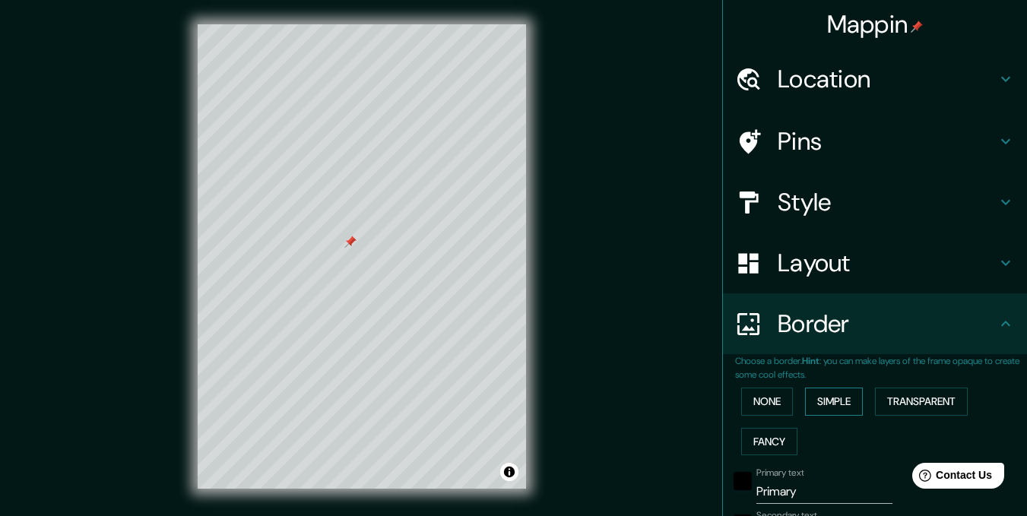
click at [841, 406] on button "Simple" at bounding box center [834, 402] width 58 height 28
click at [754, 401] on button "None" at bounding box center [767, 402] width 52 height 28
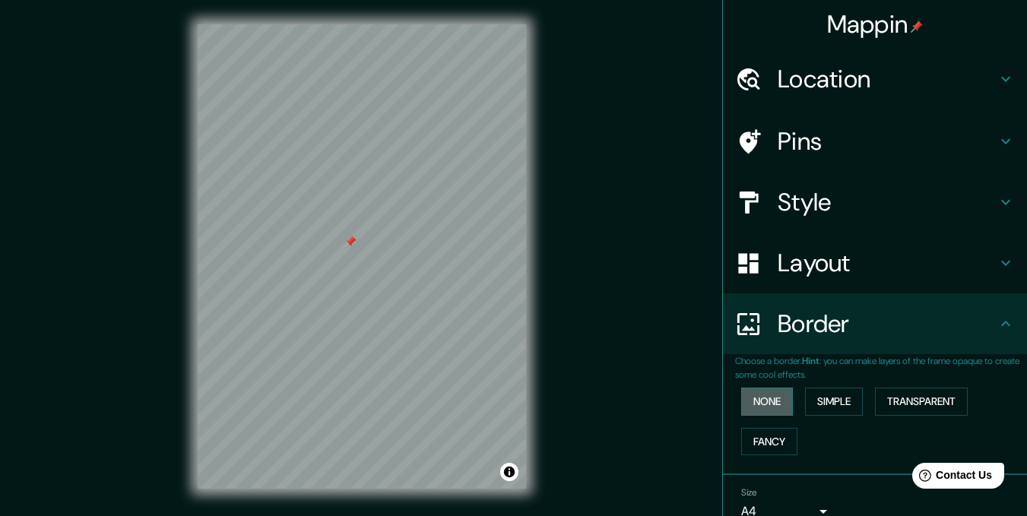
click at [765, 411] on button "None" at bounding box center [767, 402] width 52 height 28
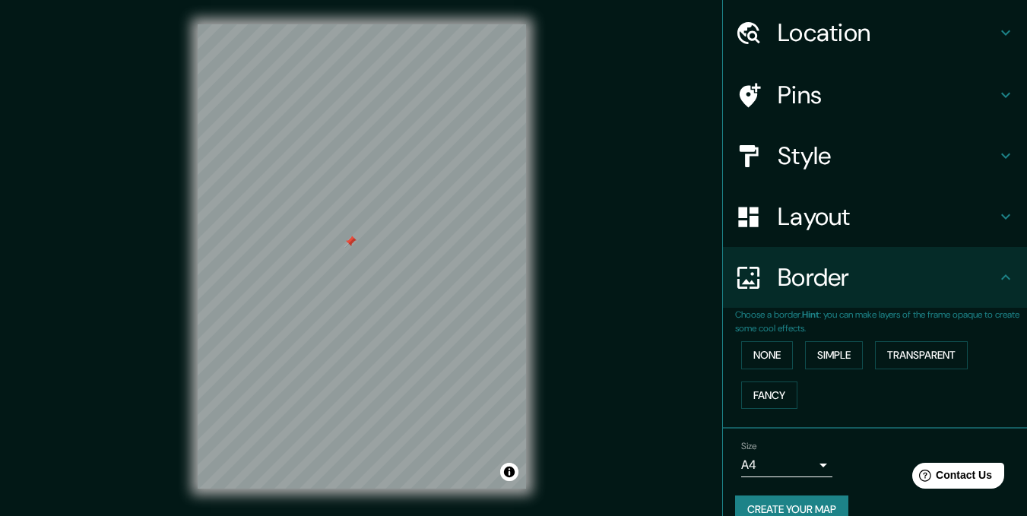
scroll to position [72, 0]
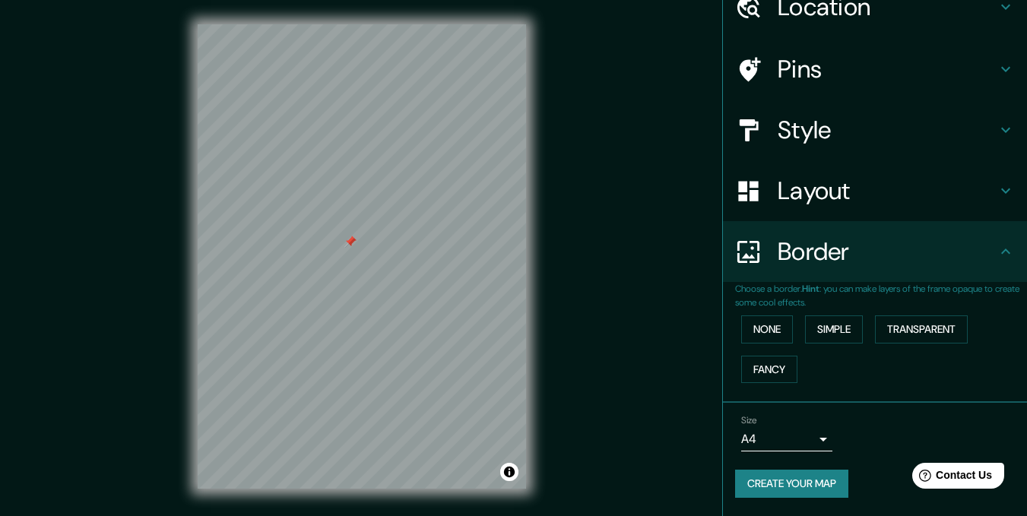
click at [816, 468] on div "Size A4 single Create your map" at bounding box center [875, 459] width 280 height 101
click at [828, 489] on button "Create your map" at bounding box center [791, 484] width 113 height 28
click at [843, 324] on button "Simple" at bounding box center [834, 329] width 58 height 28
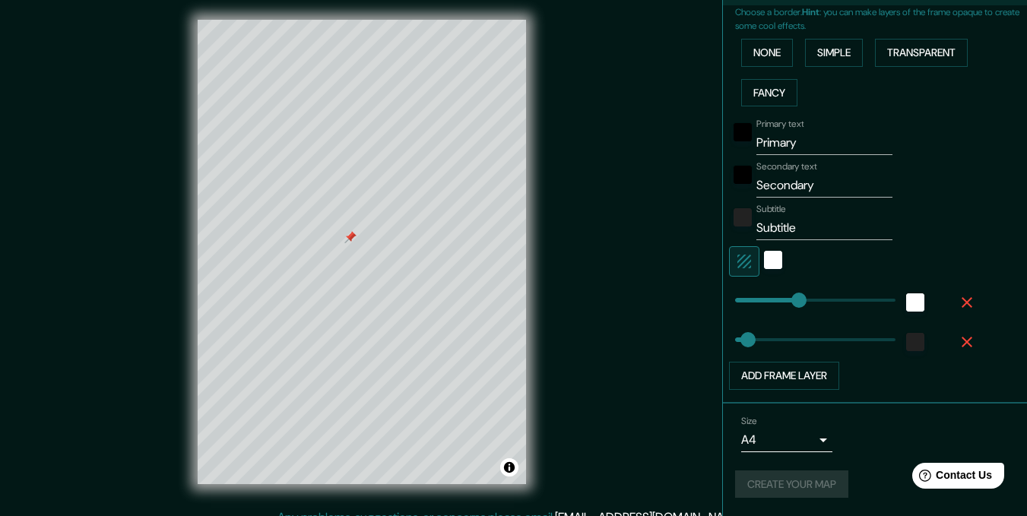
scroll to position [0, 0]
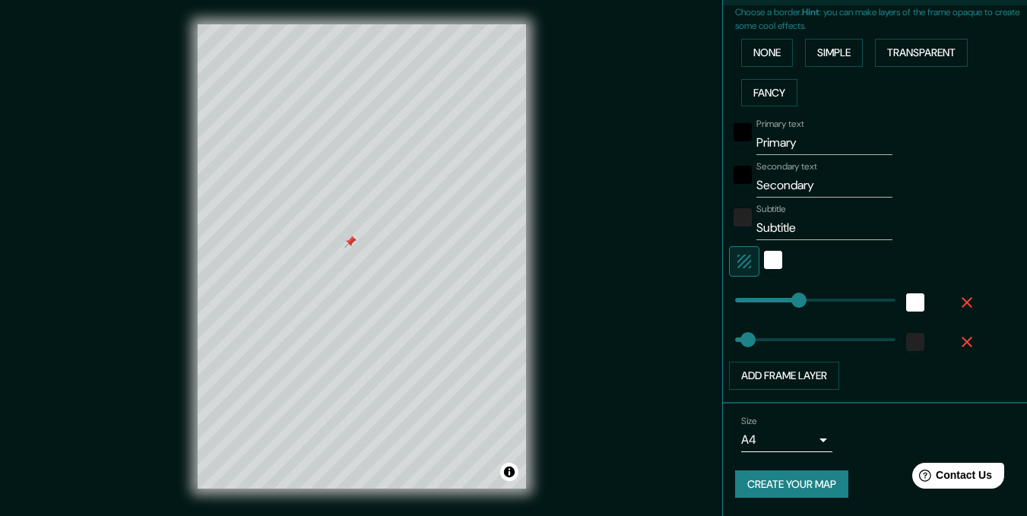
click at [808, 473] on button "Create your map" at bounding box center [791, 484] width 113 height 28
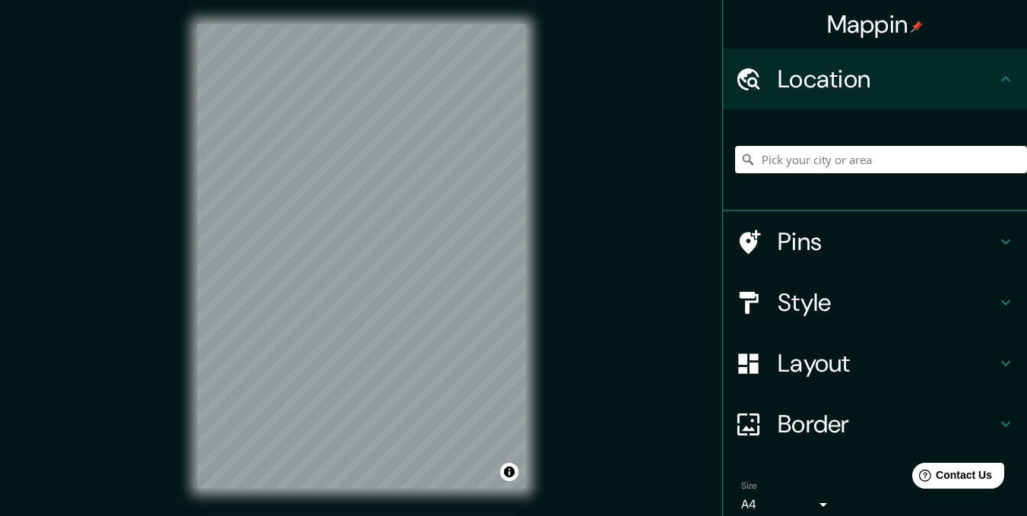
click at [730, 375] on div "Mappin Location Pins Style Layout Border Choose a border. Hint : you can make l…" at bounding box center [513, 268] width 1027 height 537
click at [850, 159] on input "Pick your city or area" at bounding box center [881, 159] width 292 height 27
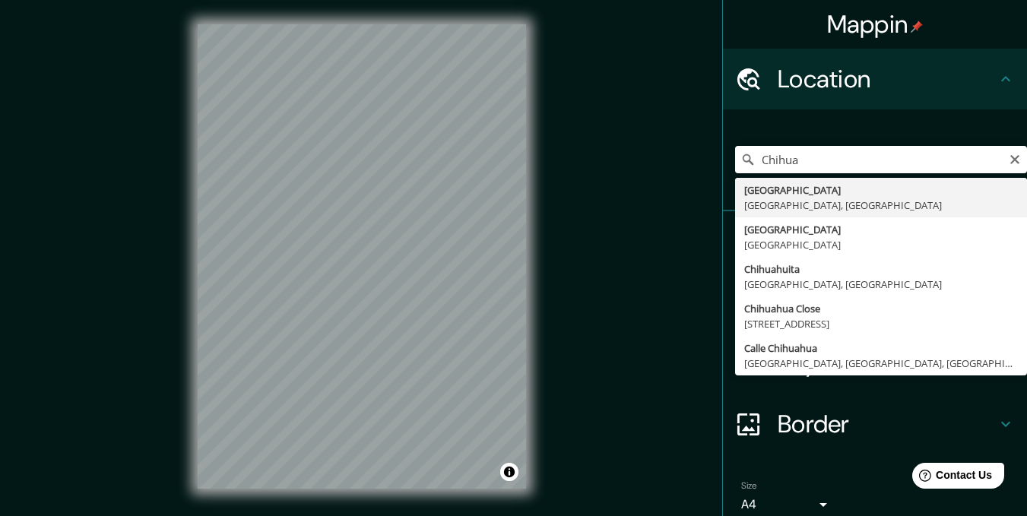
click at [827, 177] on div "Chihua Chihuahua Chihuahua, México Chihuahua México Chihuahuita Sinaloa, México…" at bounding box center [881, 160] width 292 height 76
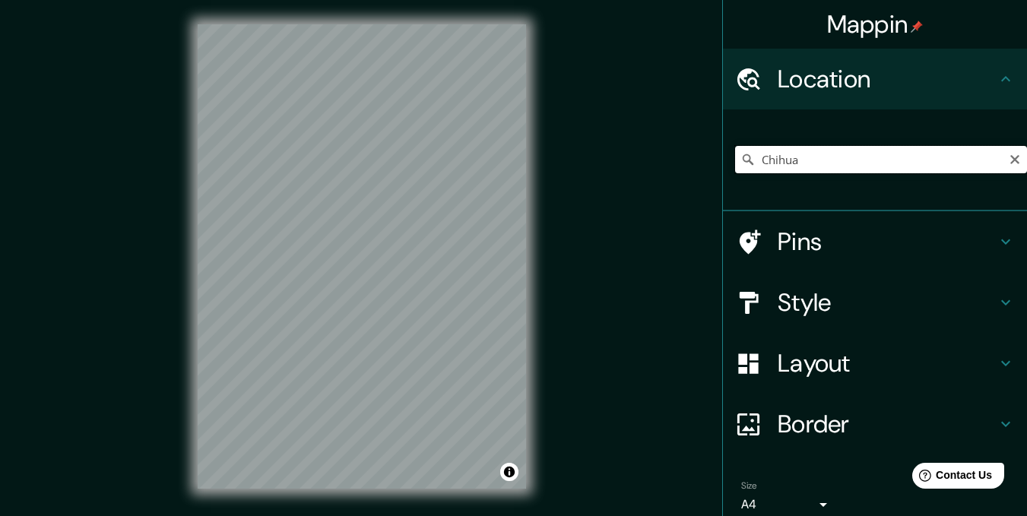
click at [848, 171] on input "Chihua" at bounding box center [881, 159] width 292 height 27
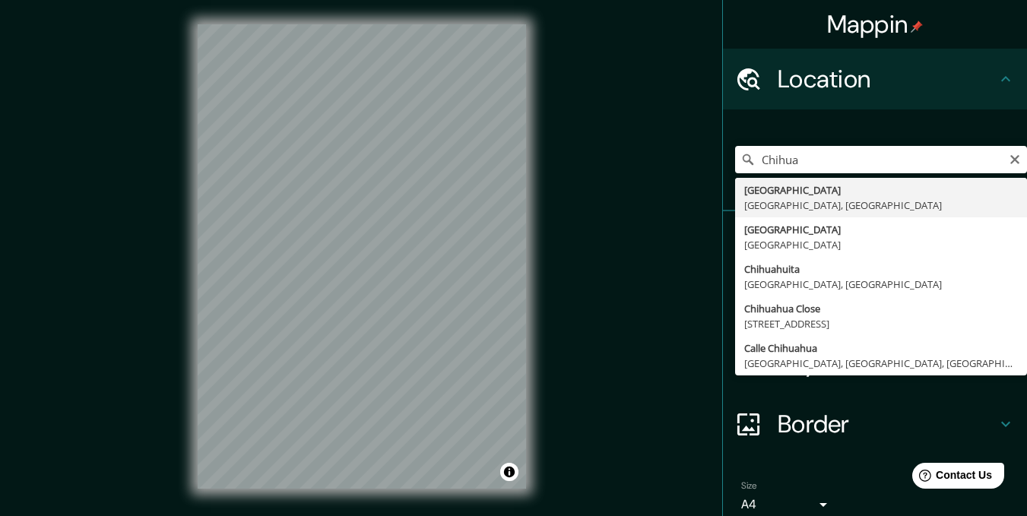
type input "Chihuahua, Chihuahua, México"
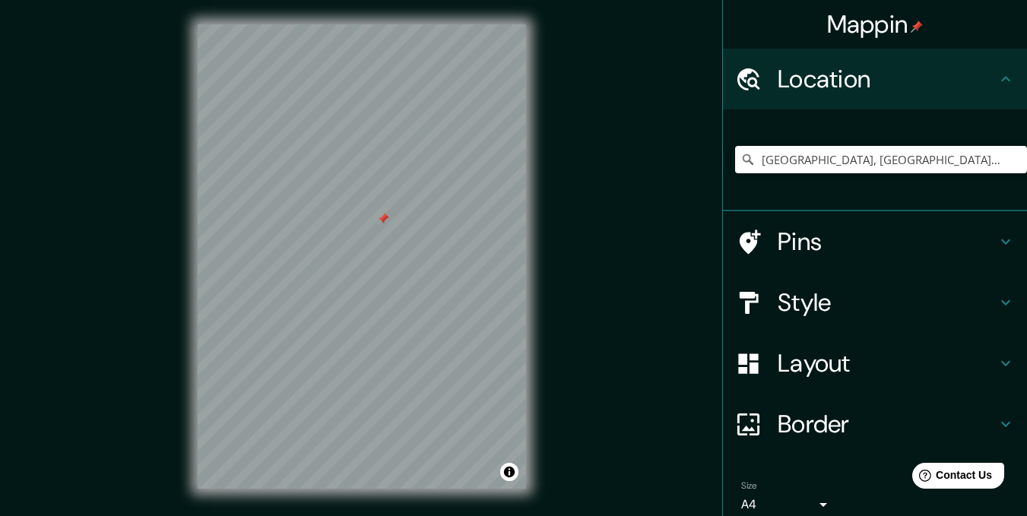
click at [811, 298] on h4 "Style" at bounding box center [886, 302] width 219 height 30
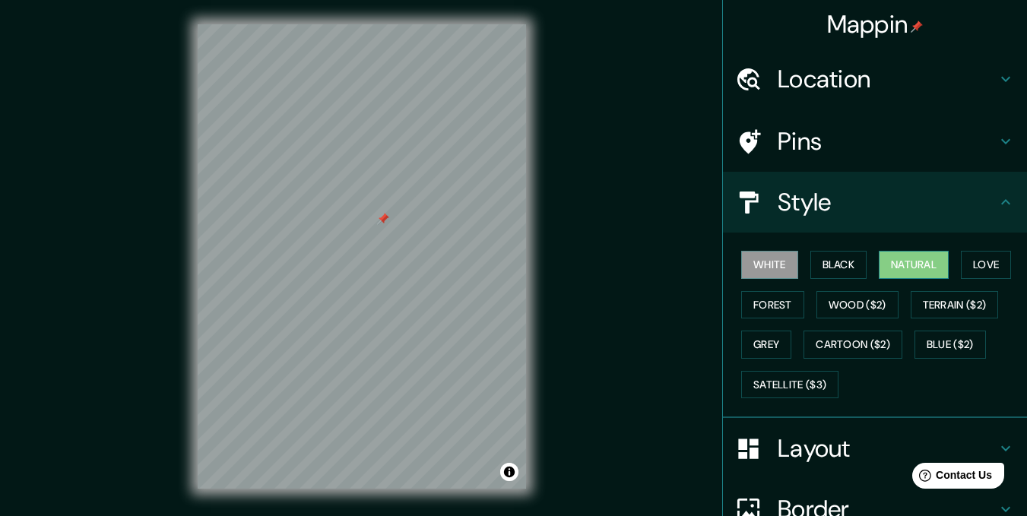
click at [884, 260] on button "Natural" at bounding box center [913, 265] width 70 height 28
click at [843, 217] on div "Style" at bounding box center [875, 202] width 304 height 61
click at [992, 212] on div "Style" at bounding box center [875, 202] width 304 height 61
click at [996, 201] on icon at bounding box center [1005, 202] width 18 height 18
click at [818, 467] on div "Layout" at bounding box center [875, 448] width 304 height 61
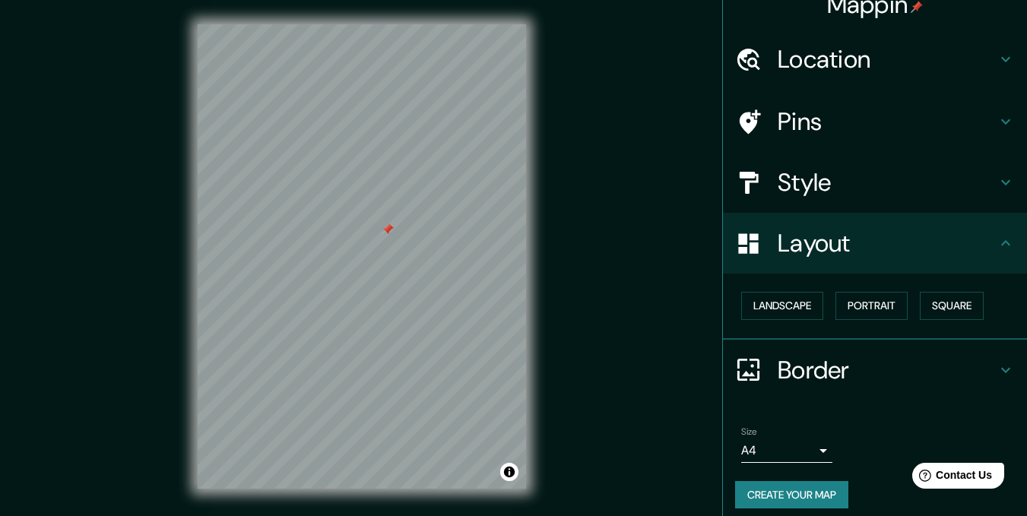
scroll to position [30, 0]
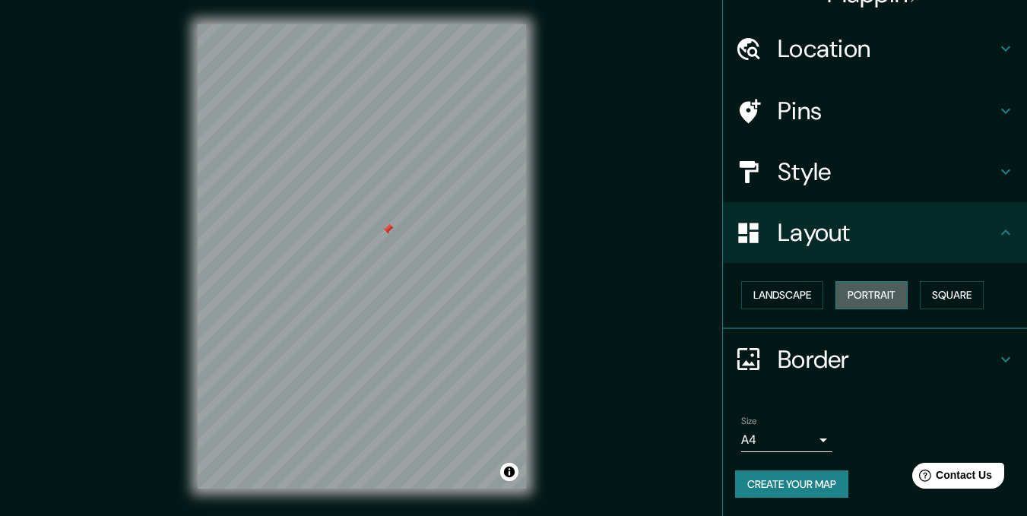
click at [835, 298] on button "Portrait" at bounding box center [871, 295] width 72 height 28
click at [802, 294] on button "Landscape" at bounding box center [782, 295] width 82 height 28
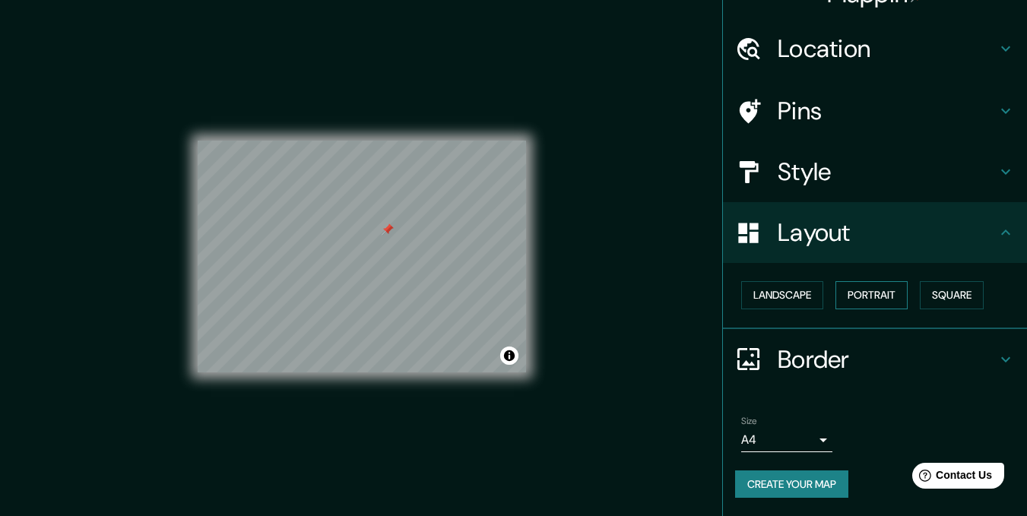
click at [856, 293] on button "Portrait" at bounding box center [871, 295] width 72 height 28
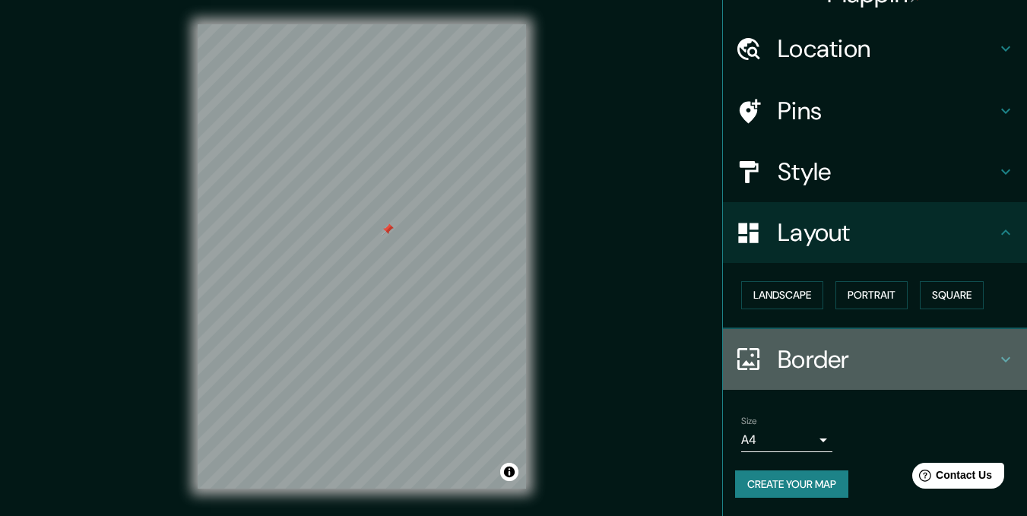
click at [843, 356] on h4 "Border" at bounding box center [886, 359] width 219 height 30
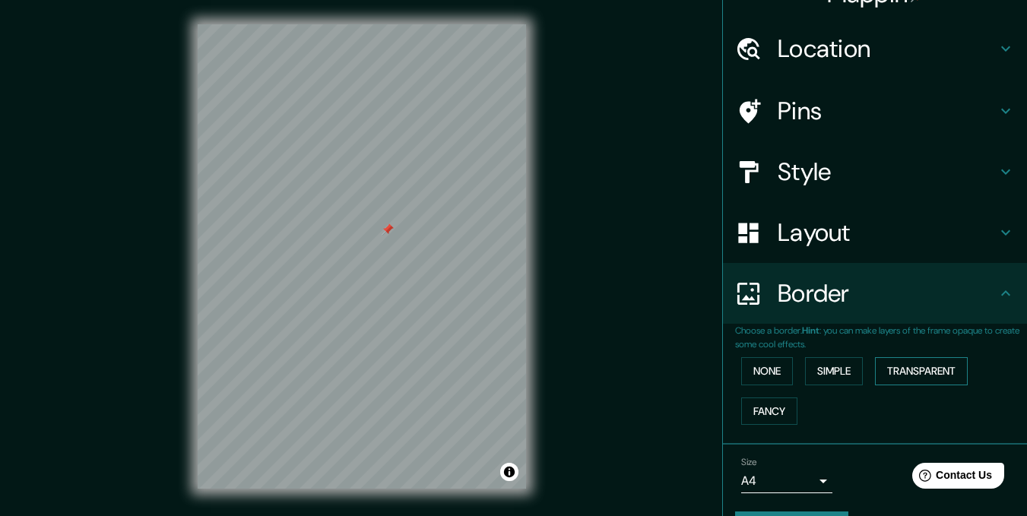
click at [902, 365] on button "Transparent" at bounding box center [921, 371] width 93 height 28
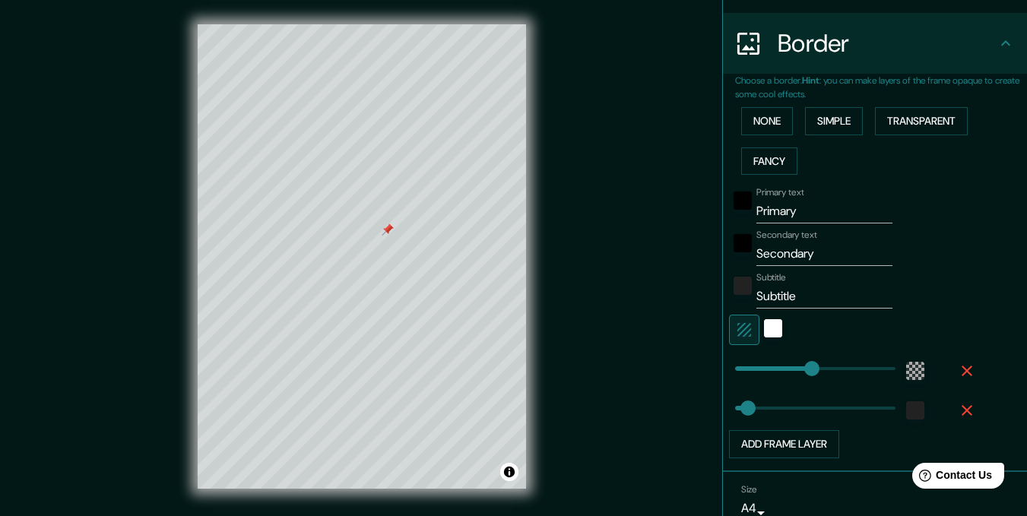
scroll to position [283, 0]
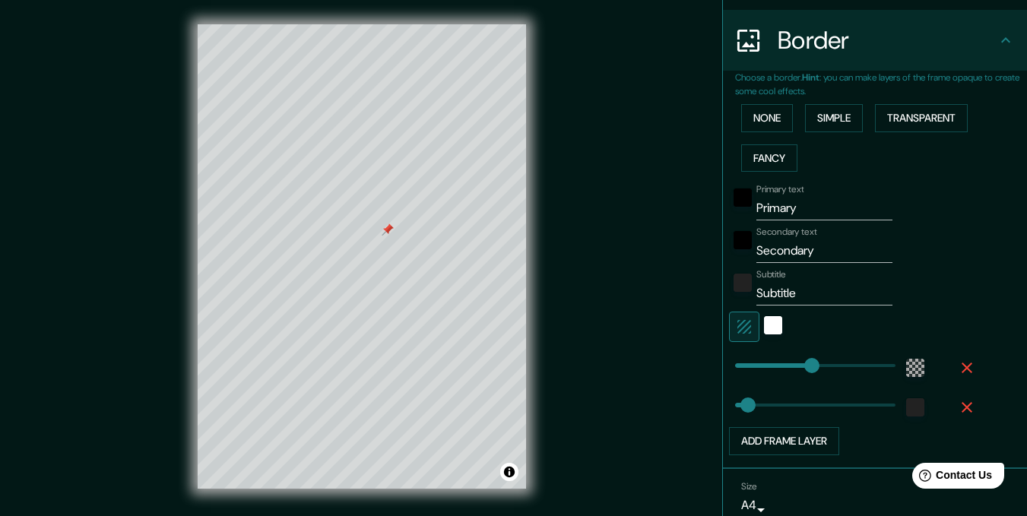
type input "207"
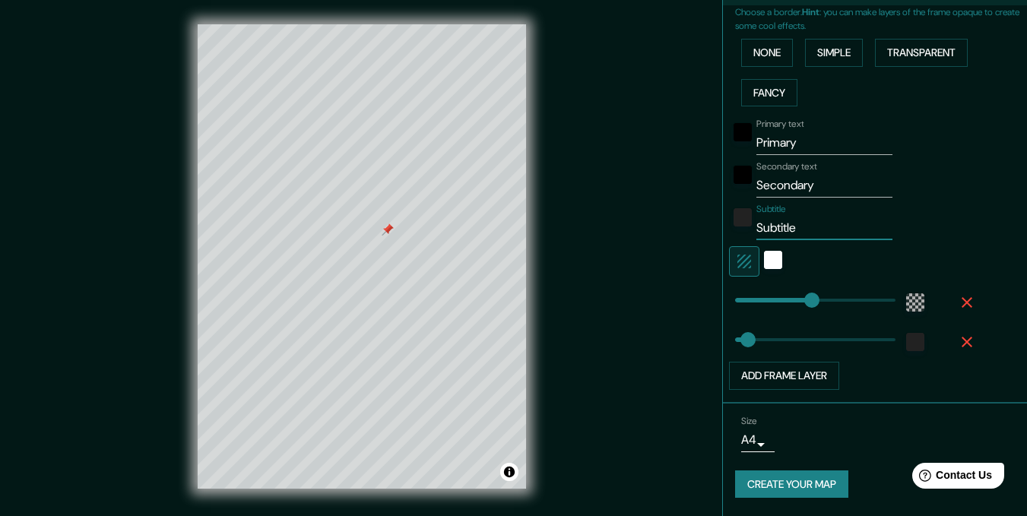
drag, startPoint x: 808, startPoint y: 230, endPoint x: 696, endPoint y: 228, distance: 112.5
click at [696, 228] on div "Mappin Location Chihuahua, Chihuahua, México Pins Style Layout Border Choose a …" at bounding box center [513, 268] width 1027 height 537
type input "H"
type input "207"
type input "35"
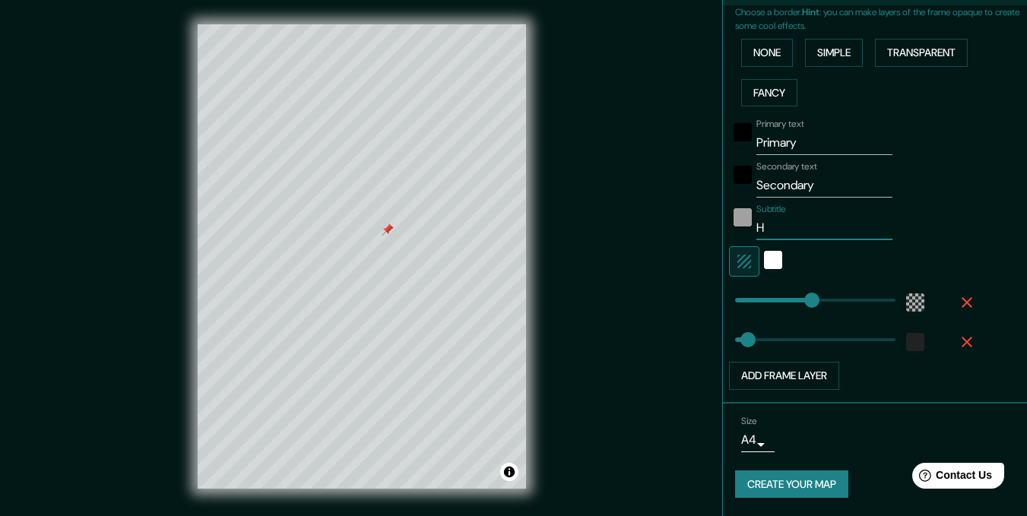
type input "HO"
type input "207"
type input "35"
type input "HOT"
type input "207"
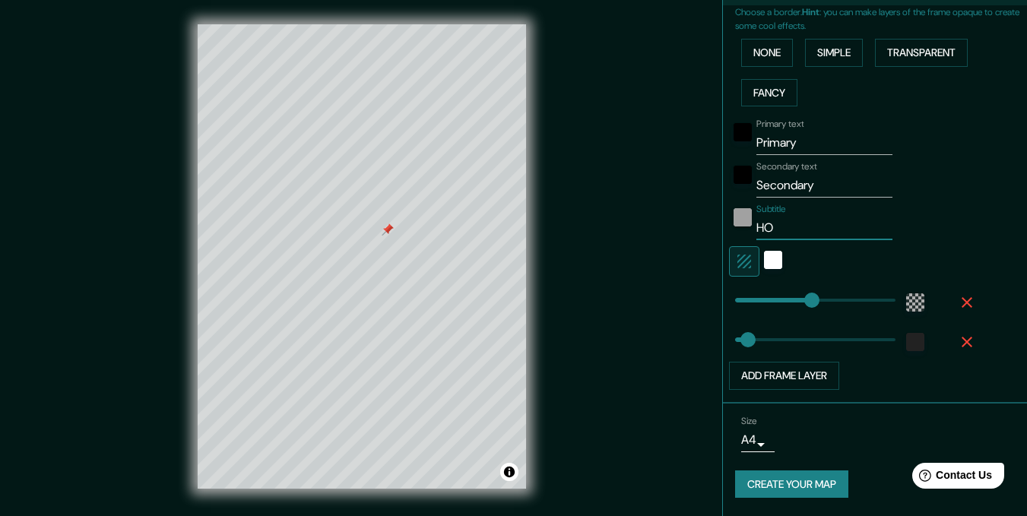
type input "35"
type input "HOTE"
type input "207"
type input "35"
type input "HOTEL"
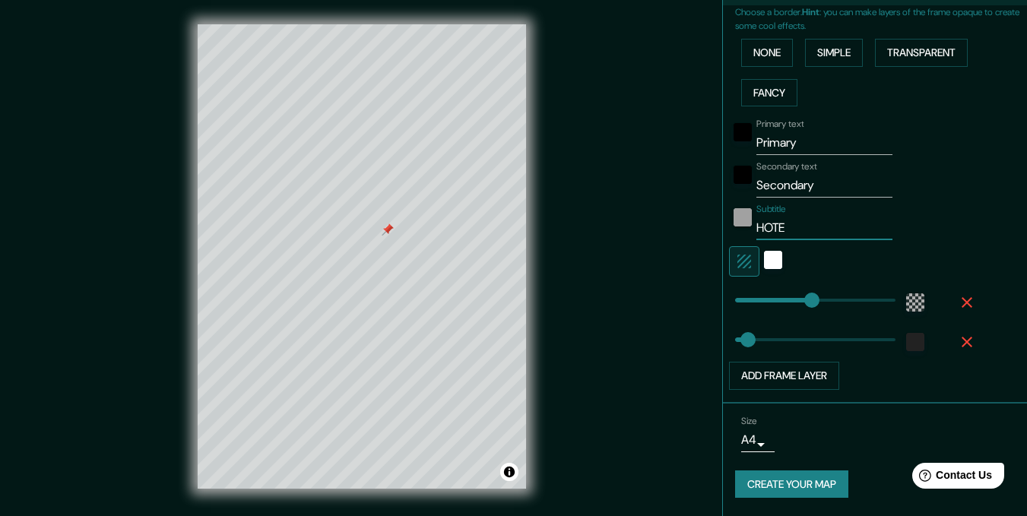
type input "207"
type input "35"
type input "HOTEL"
click at [769, 195] on input "Secondary" at bounding box center [824, 185] width 136 height 24
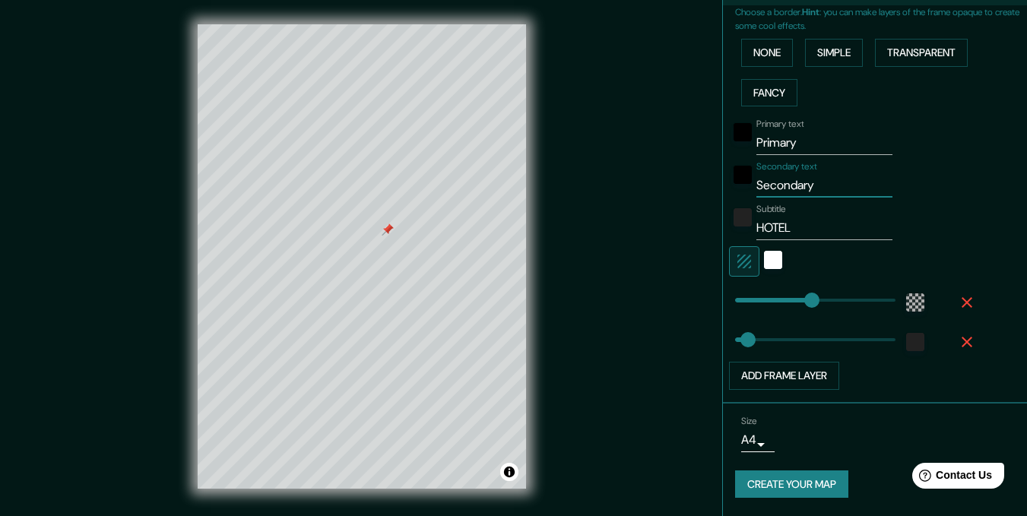
type input "H"
type input "207"
type input "35"
type input "HO"
type input "207"
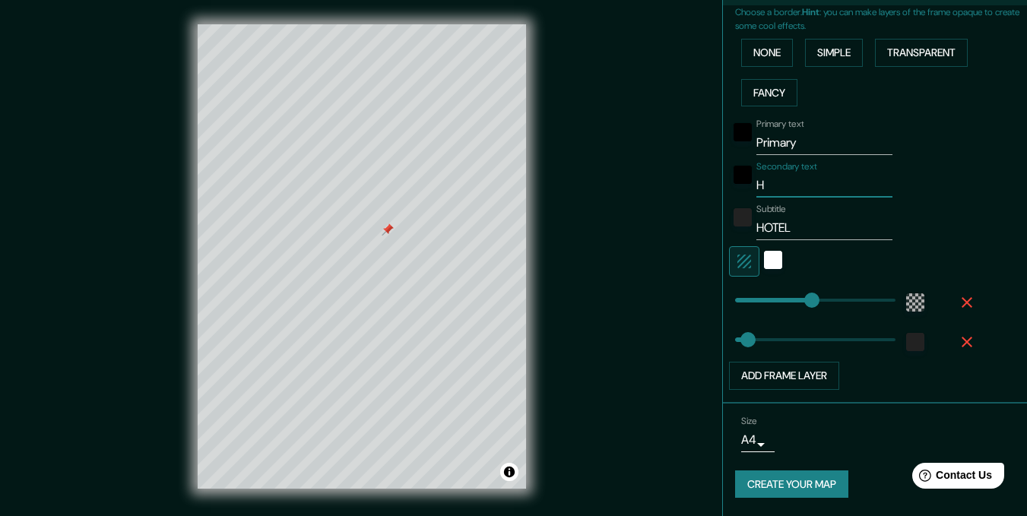
type input "35"
type input "HOT"
type input "207"
type input "35"
type input "HOTE"
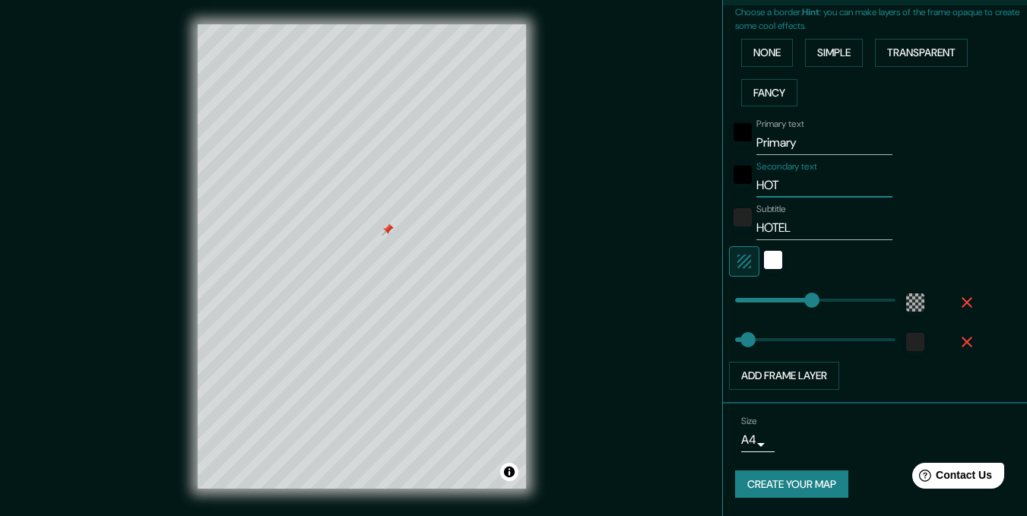
type input "207"
type input "35"
type input "HOTEL"
type input "207"
type input "35"
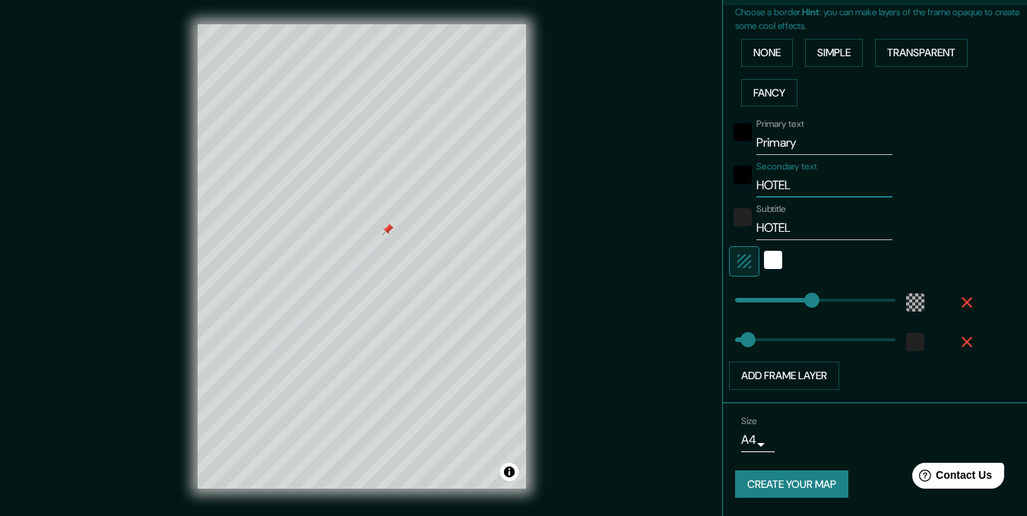
type input "HOTEL"
drag, startPoint x: 797, startPoint y: 137, endPoint x: 732, endPoint y: 134, distance: 64.7
click at [732, 134] on div "Primary text Primary" at bounding box center [853, 137] width 249 height 36
type input "H"
type input "207"
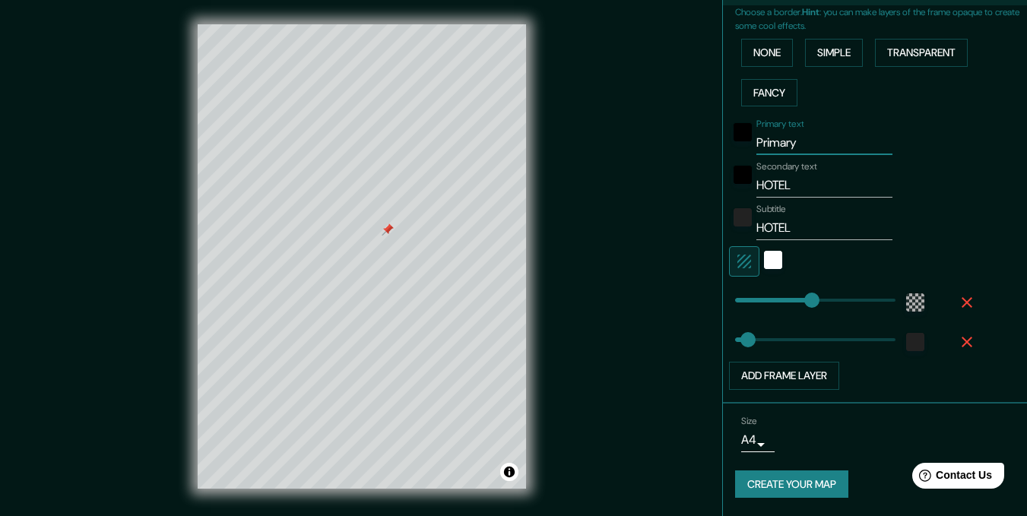
type input "35"
type input "HO"
type input "207"
type input "35"
type input "HOT"
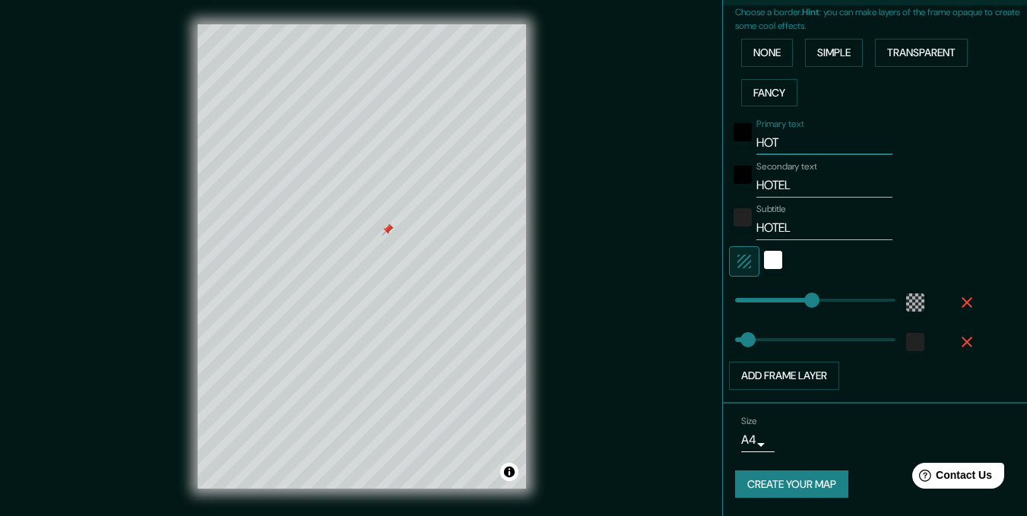
type input "207"
type input "35"
type input "HOTE"
type input "207"
type input "35"
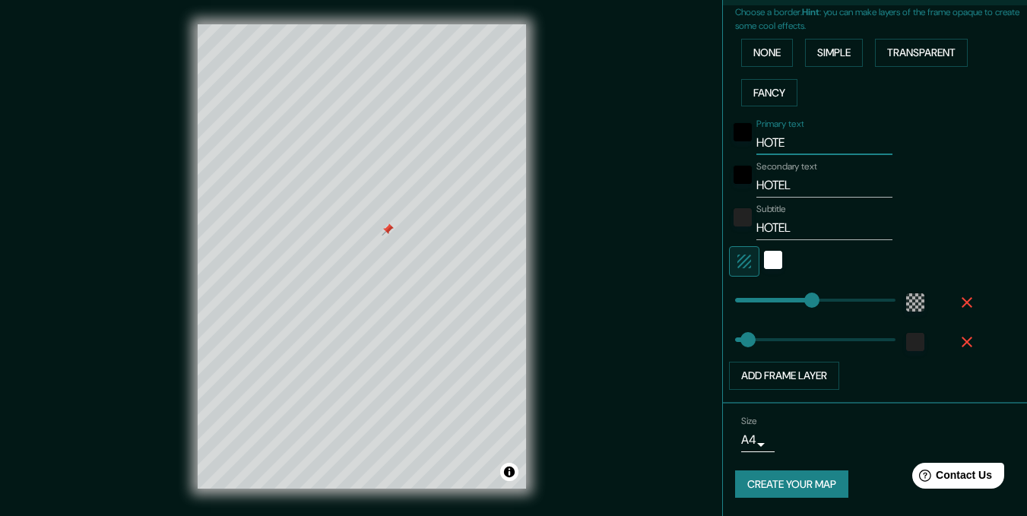
type input "HOTEL"
type input "207"
type input "35"
type input "HOTEL"
click at [804, 198] on div "Primary text HOTEL Secondary text HOTEL Subtitle HOTEL Add frame layer" at bounding box center [856, 250] width 243 height 277
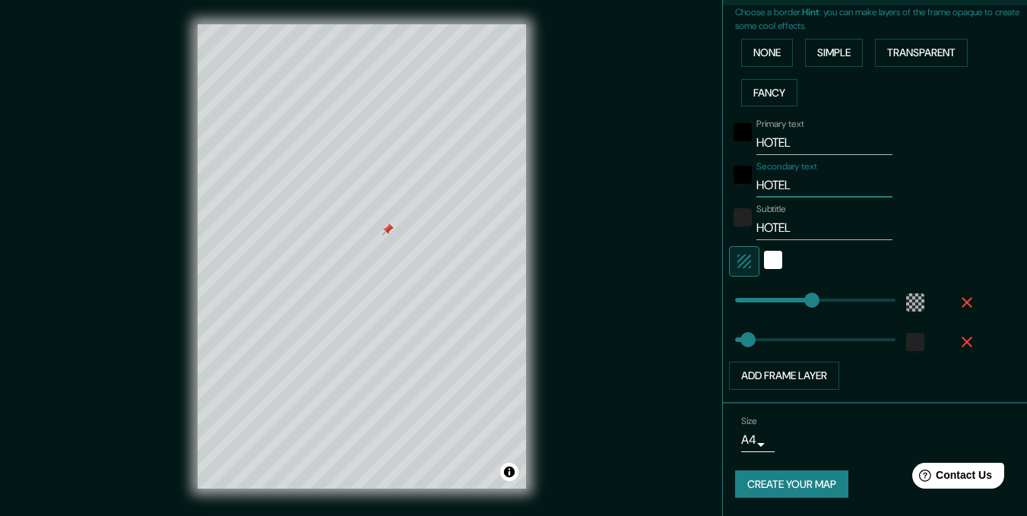
drag, startPoint x: 799, startPoint y: 190, endPoint x: 745, endPoint y: 187, distance: 54.8
click at [756, 187] on input "HOTEL" at bounding box center [824, 185] width 136 height 24
type input "B"
type input "207"
type input "35"
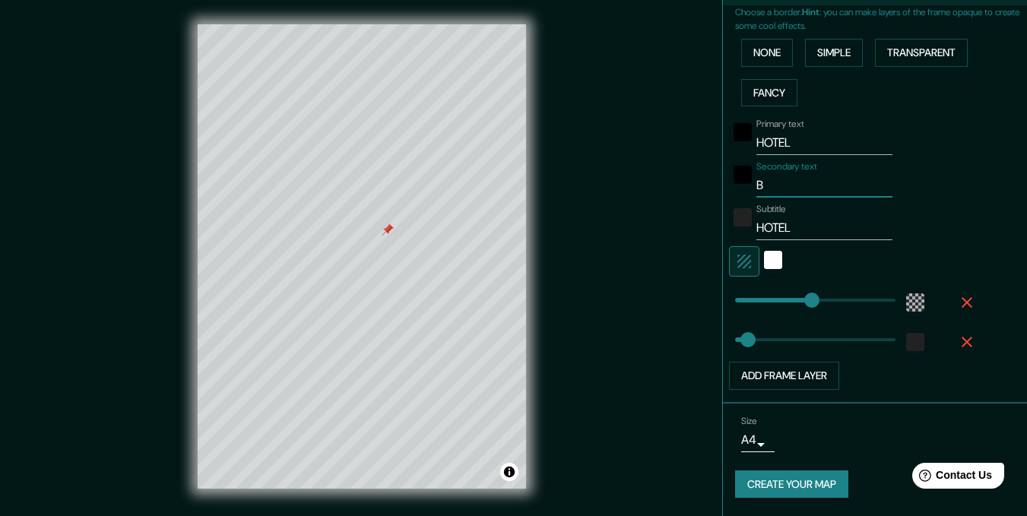
type input "BO"
type input "207"
type input "35"
type input "BOU"
type input "207"
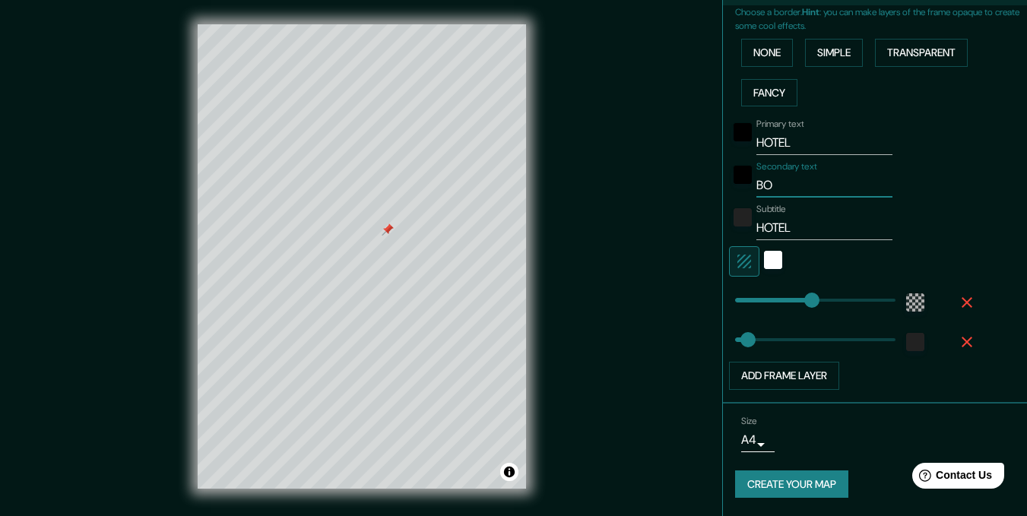
type input "35"
type input "BOUT"
type input "207"
type input "35"
type input "BOUTI"
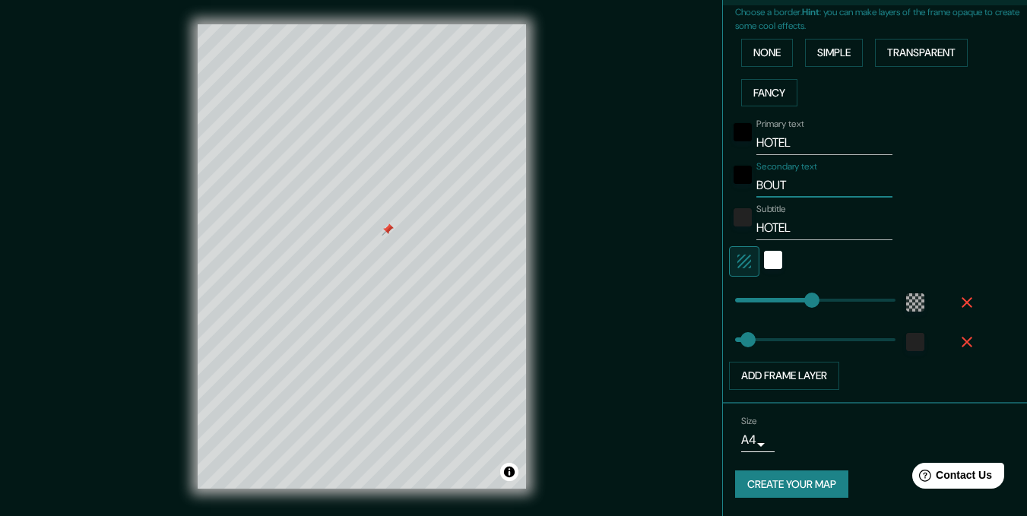
type input "207"
type input "35"
type input "BOUTIQ"
type input "207"
type input "35"
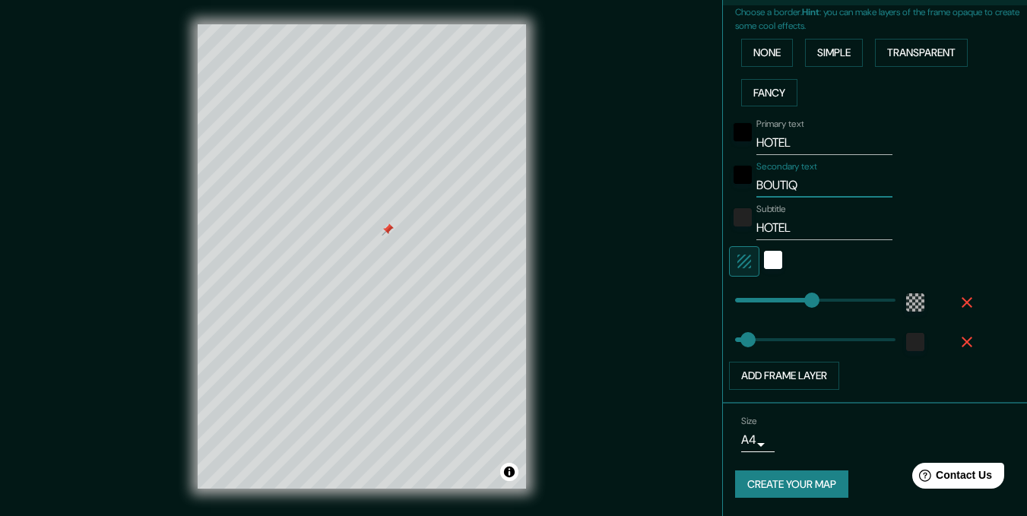
type input "BOUTIQU"
type input "207"
type input "35"
type input "BOUTIQUE"
type input "207"
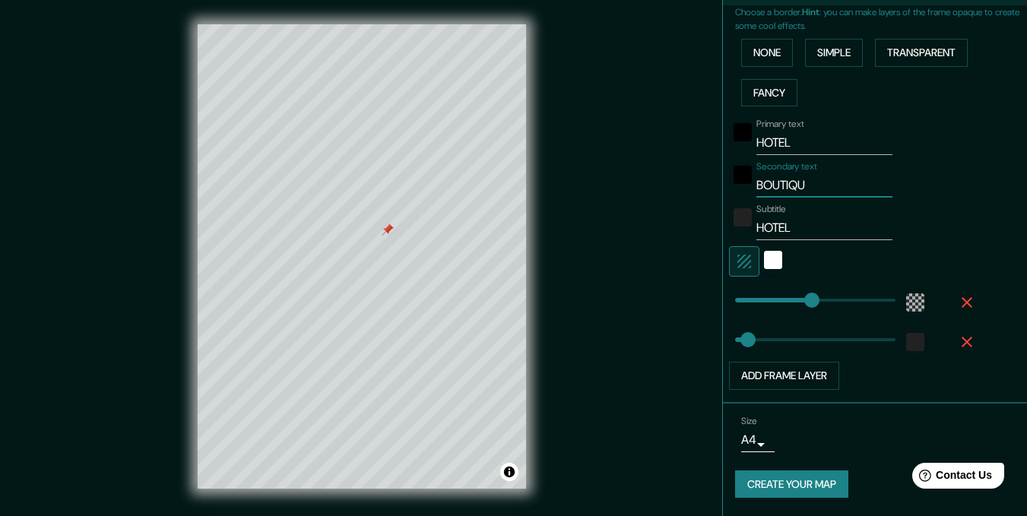
type input "35"
type input "BOUTIQUE"
drag, startPoint x: 771, startPoint y: 231, endPoint x: 739, endPoint y: 231, distance: 32.7
click at [739, 231] on div "Subtitle HOTEL" at bounding box center [853, 222] width 249 height 36
type input "c"
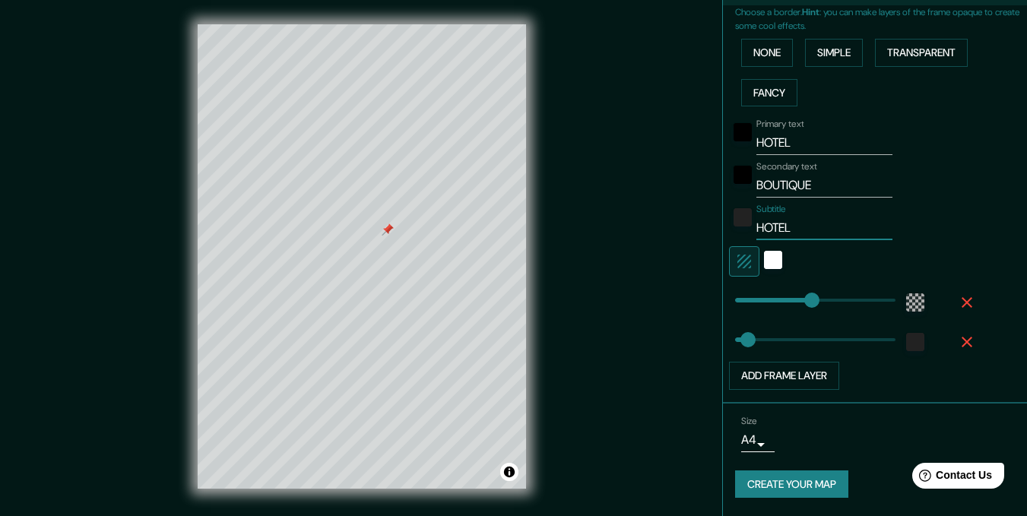
type input "207"
type input "35"
type input "ch"
type input "207"
type input "35"
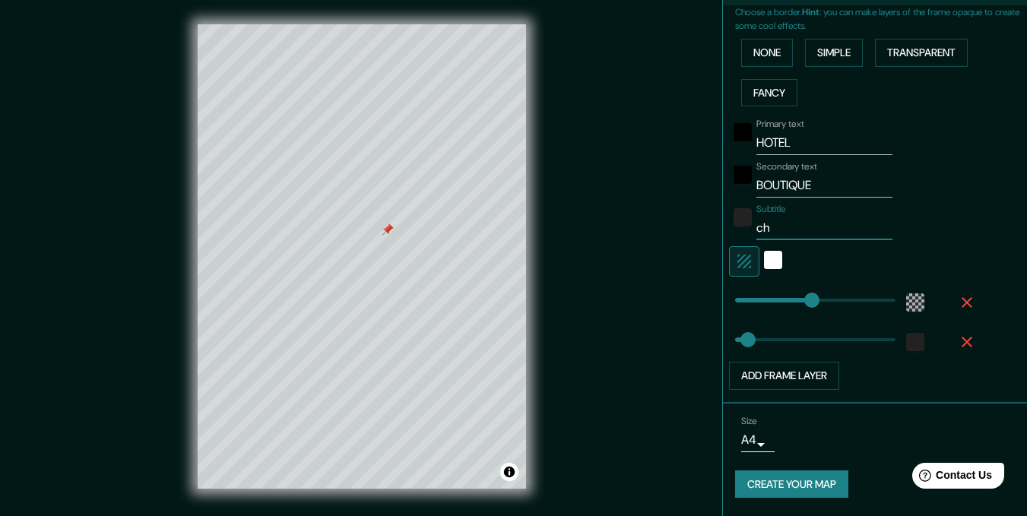
type input "c"
type input "207"
type input "35"
type input "207"
type input "35"
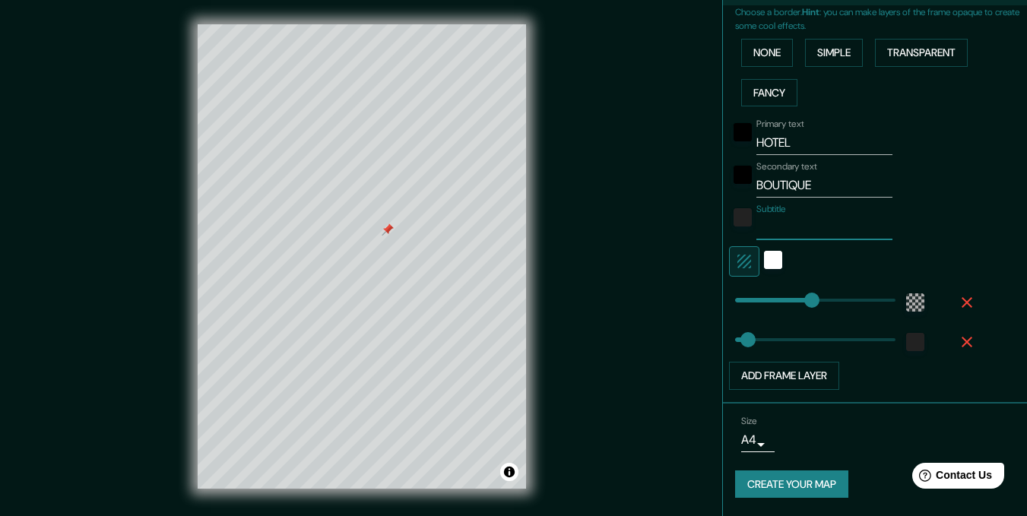
type input "C"
type input "207"
type input "35"
type input "Cu"
type input "207"
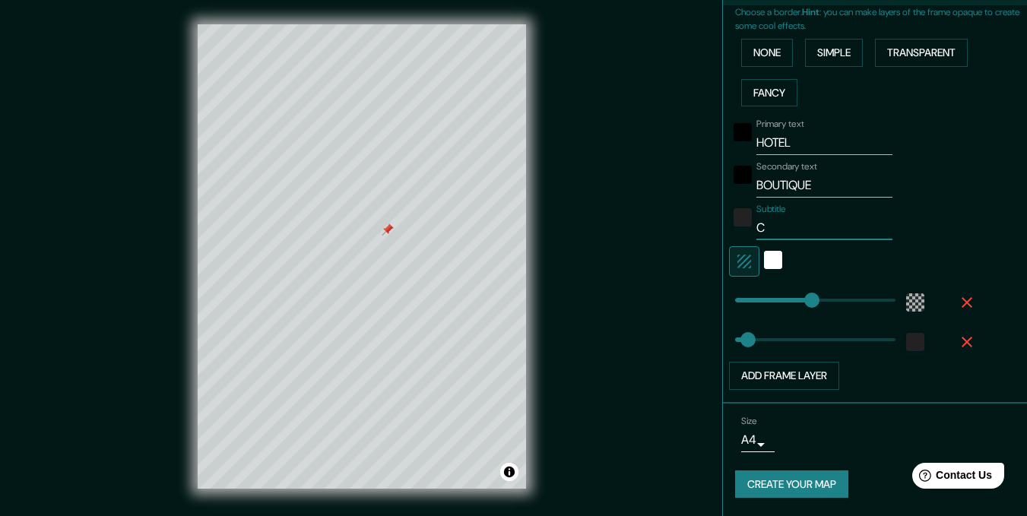
type input "35"
type input "Cuu"
type input "207"
type input "35"
type input "207"
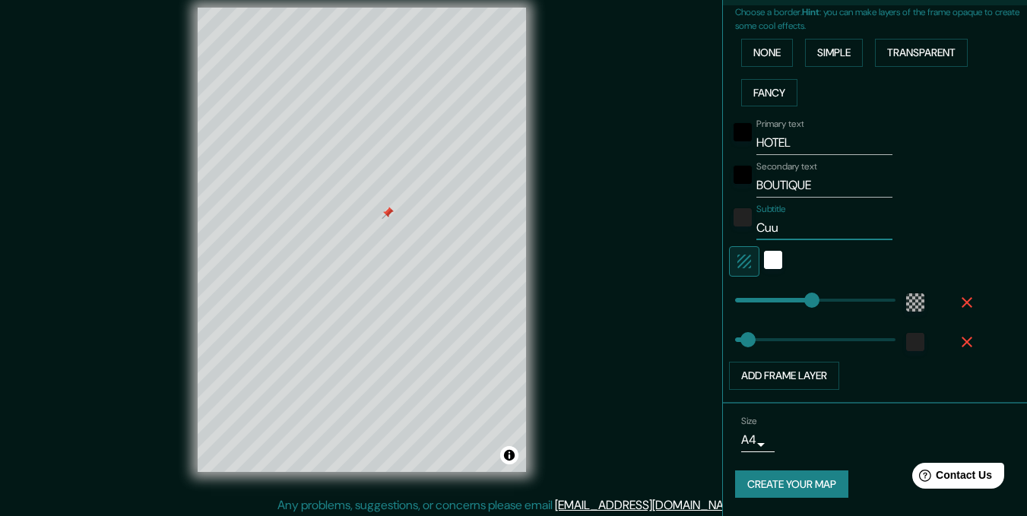
scroll to position [21, 0]
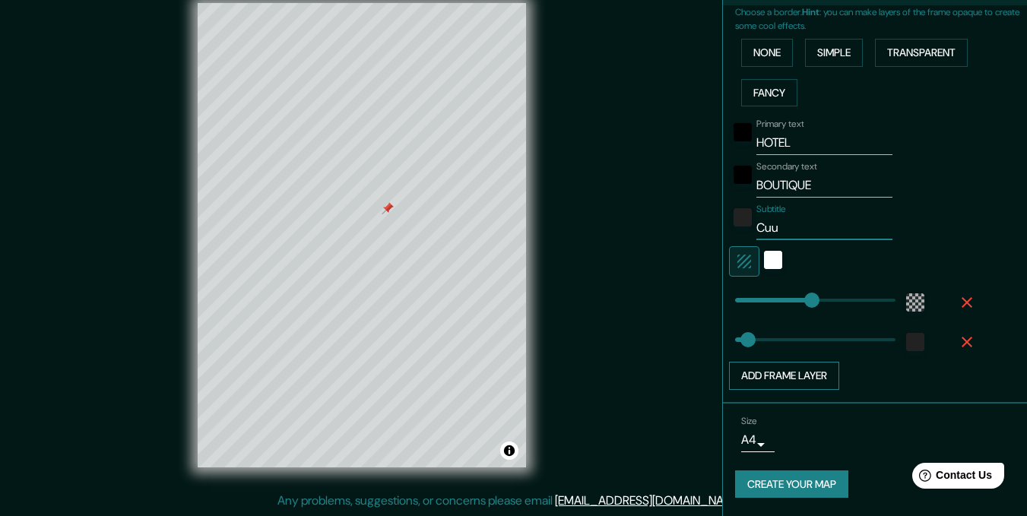
type input "Cuu"
click at [806, 378] on button "Add frame layer" at bounding box center [784, 376] width 110 height 28
type input "207"
type input "35"
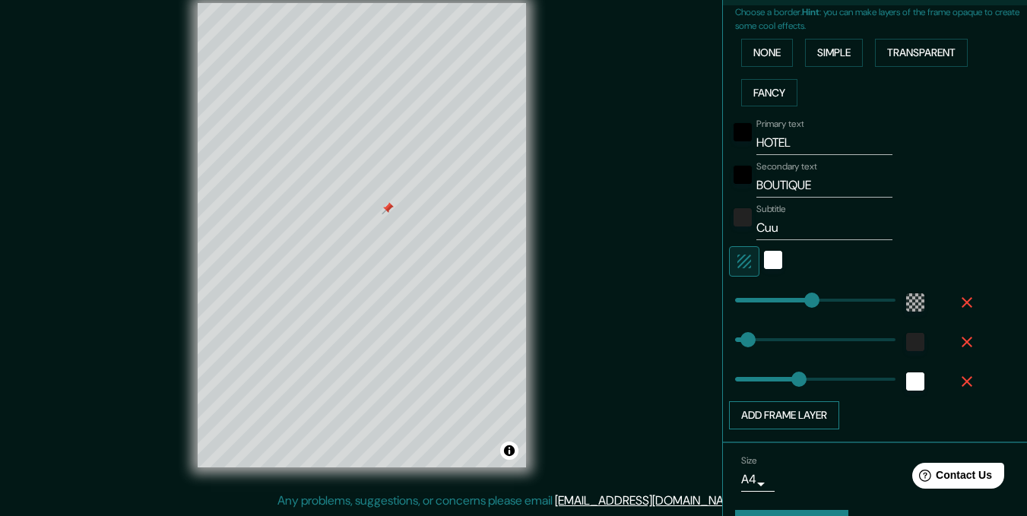
click at [796, 415] on button "Add frame layer" at bounding box center [784, 415] width 110 height 28
type input "207"
type input "35"
type input "173"
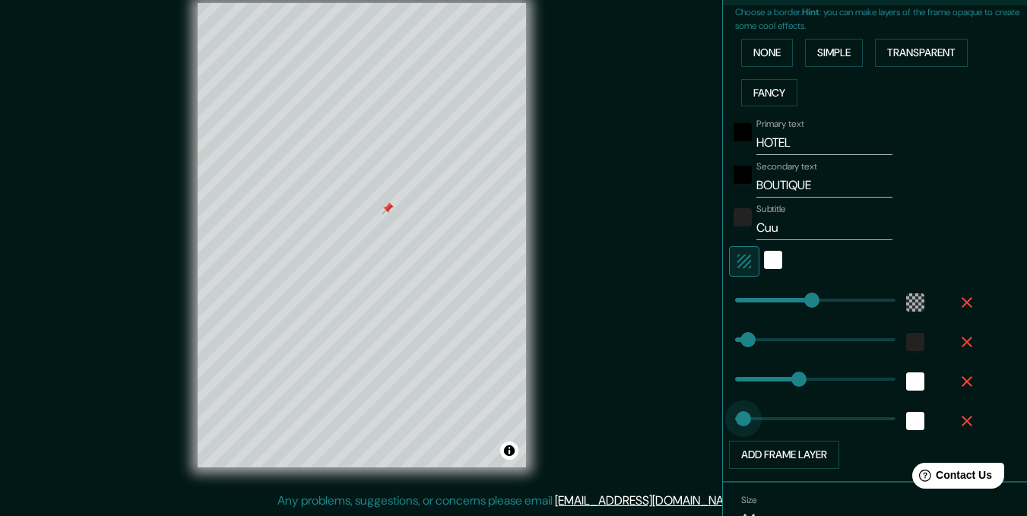
type input "0"
drag, startPoint x: 792, startPoint y: 415, endPoint x: 698, endPoint y: 424, distance: 95.4
type input "207"
type input "35"
type input "173"
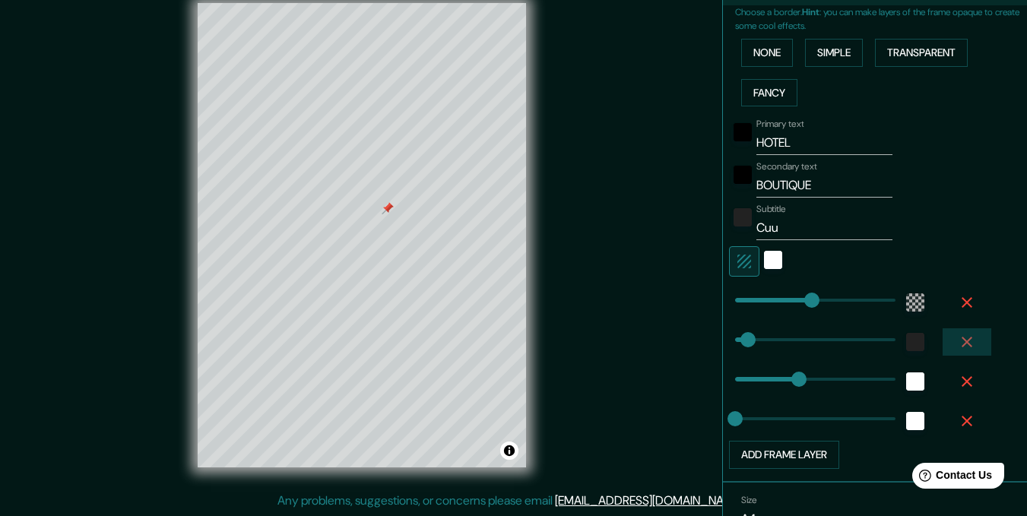
click at [961, 343] on icon "button" at bounding box center [966, 342] width 11 height 11
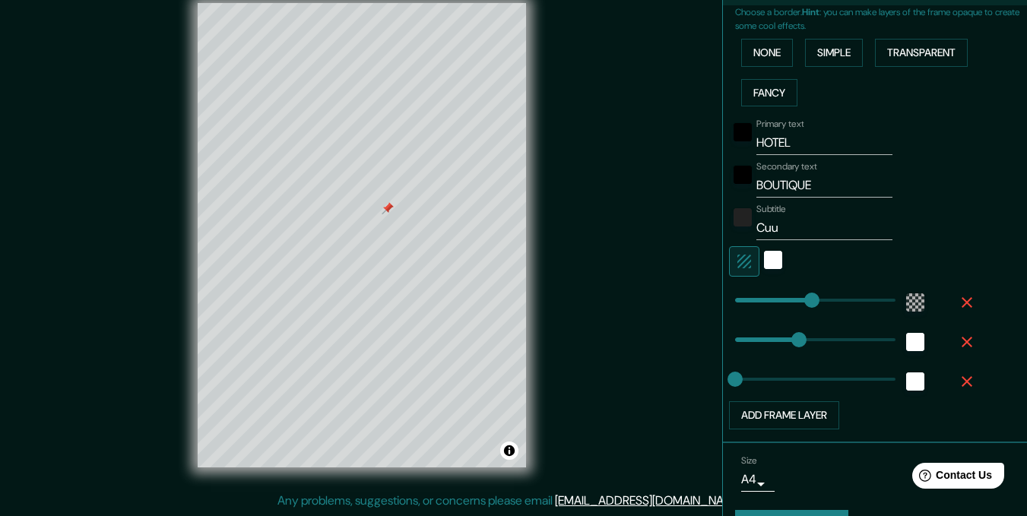
click at [957, 346] on icon "button" at bounding box center [966, 342] width 18 height 18
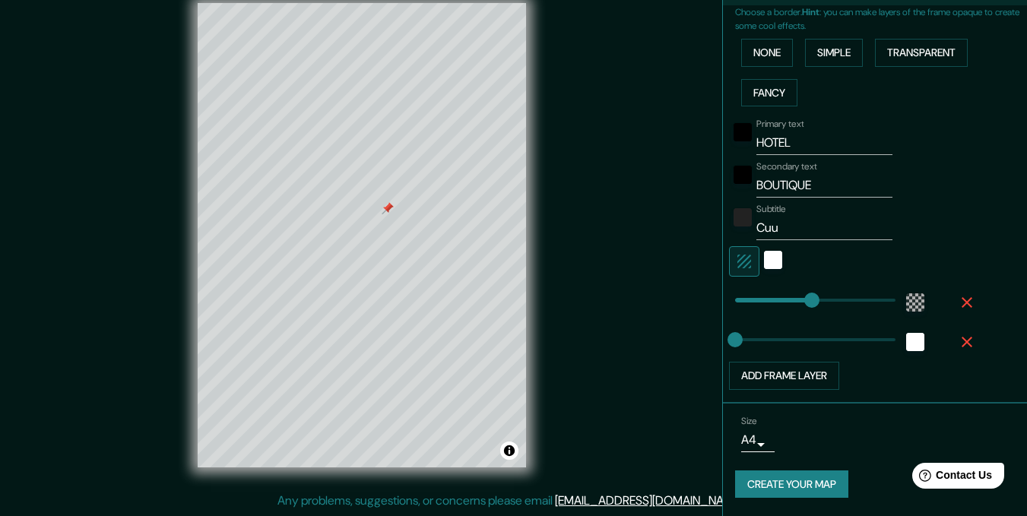
click at [957, 346] on icon "button" at bounding box center [966, 342] width 18 height 18
type input "207"
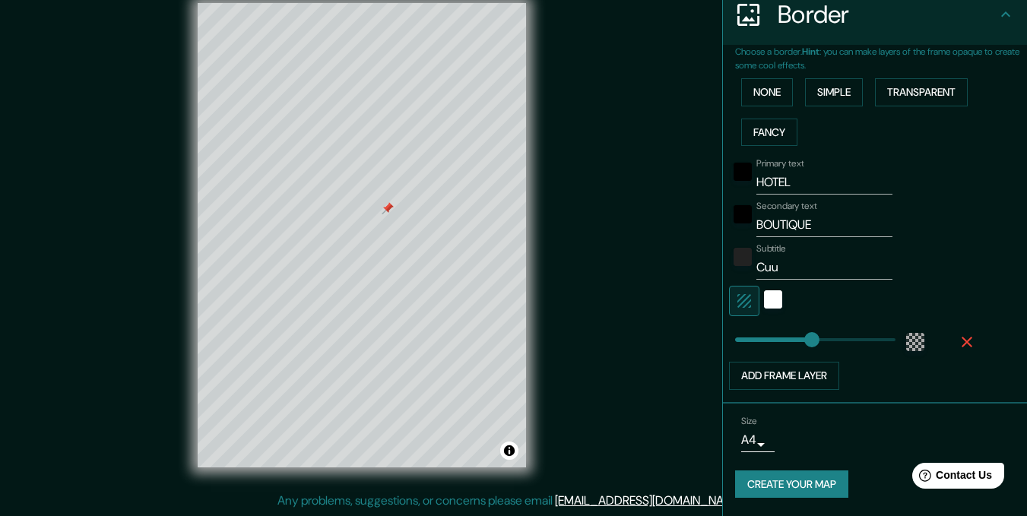
scroll to position [309, 0]
click at [783, 476] on button "Create your map" at bounding box center [791, 484] width 113 height 28
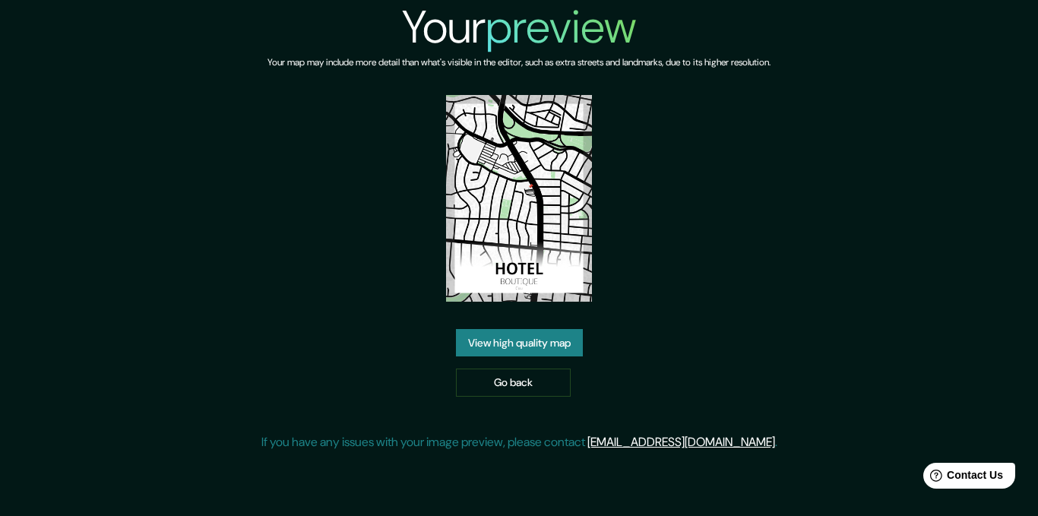
click at [505, 341] on link "View high quality map" at bounding box center [519, 343] width 127 height 28
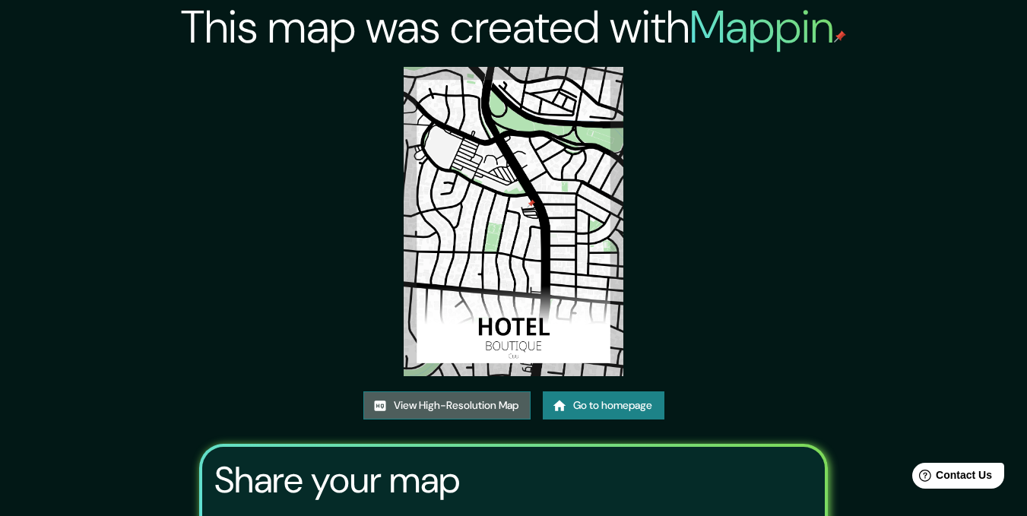
click at [491, 413] on link "View High-Resolution Map" at bounding box center [446, 405] width 167 height 28
